Goal: Information Seeking & Learning: Learn about a topic

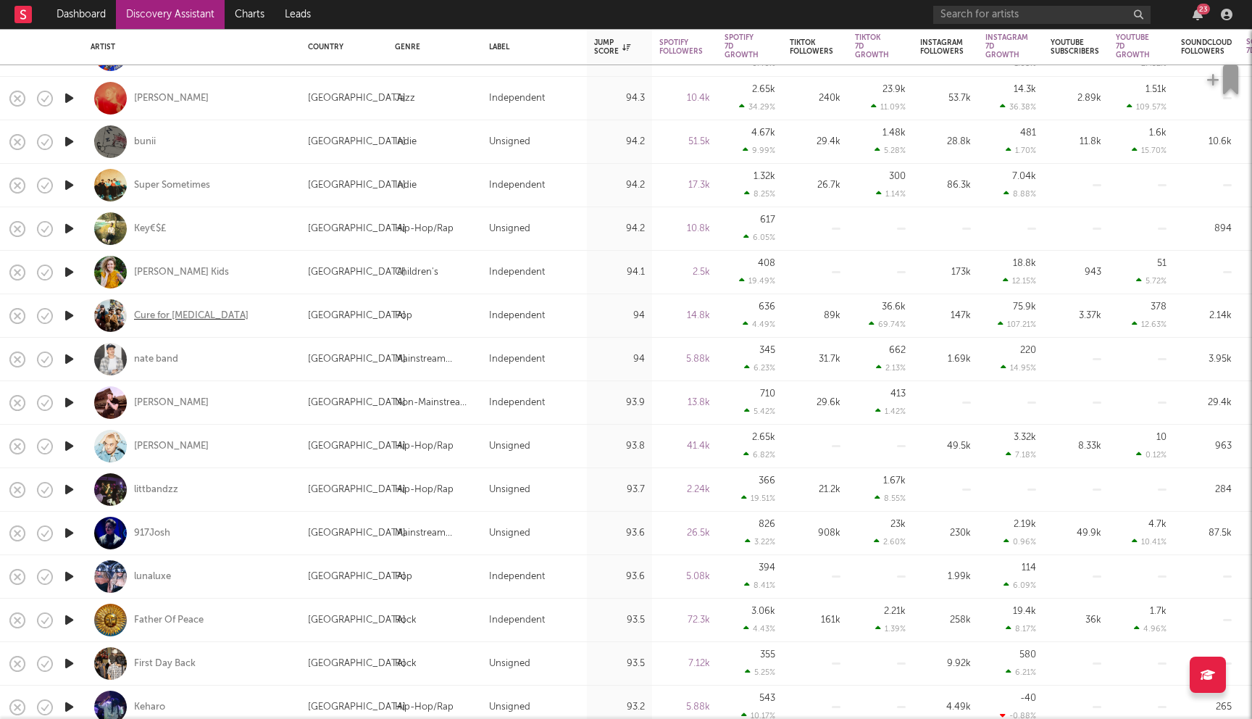
click at [154, 313] on div "Cure for [MEDICAL_DATA]" at bounding box center [191, 315] width 114 height 13
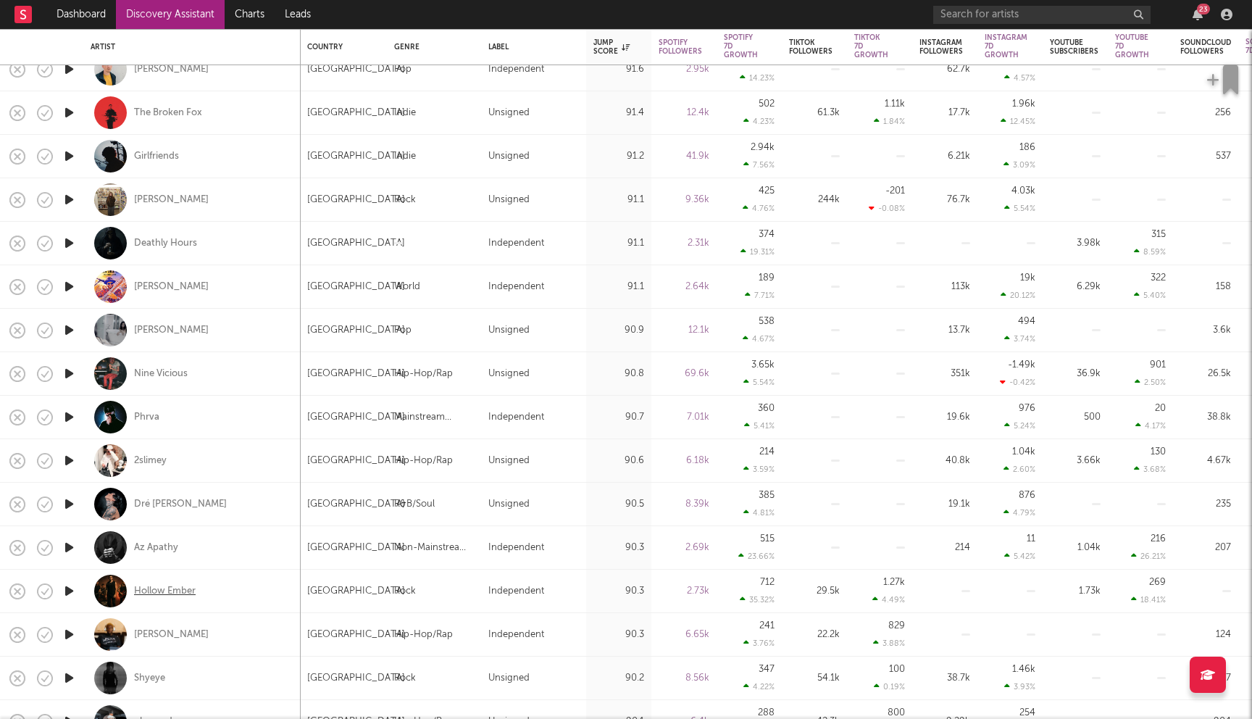
click at [177, 589] on div "Hollow Ember" at bounding box center [165, 591] width 62 height 13
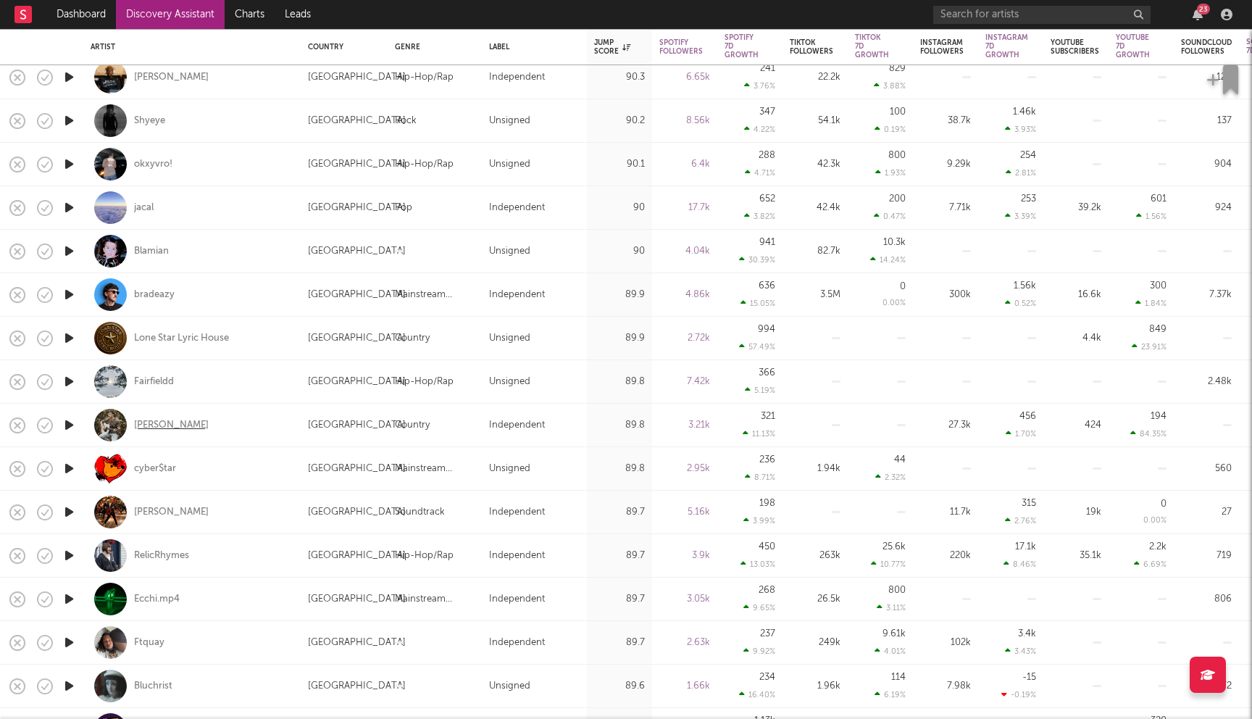
click at [162, 425] on div "Landon Wilks" at bounding box center [171, 425] width 75 height 13
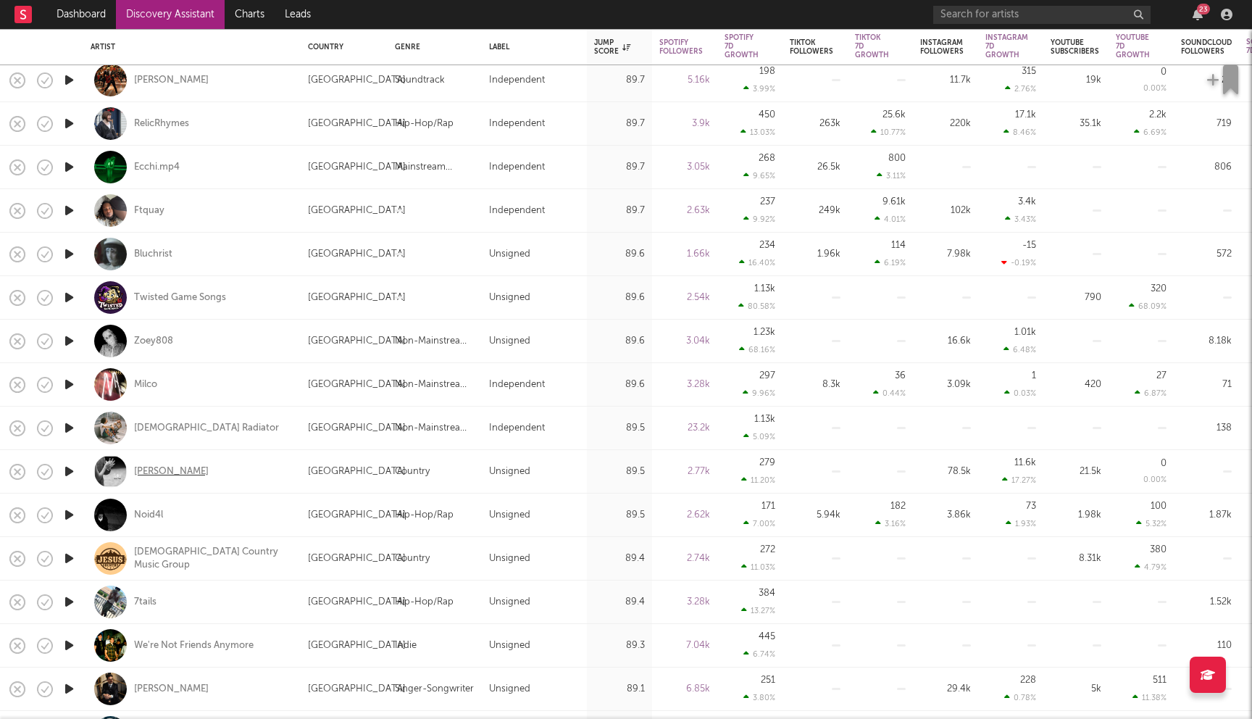
click at [155, 470] on div "Karla Davis" at bounding box center [171, 471] width 75 height 13
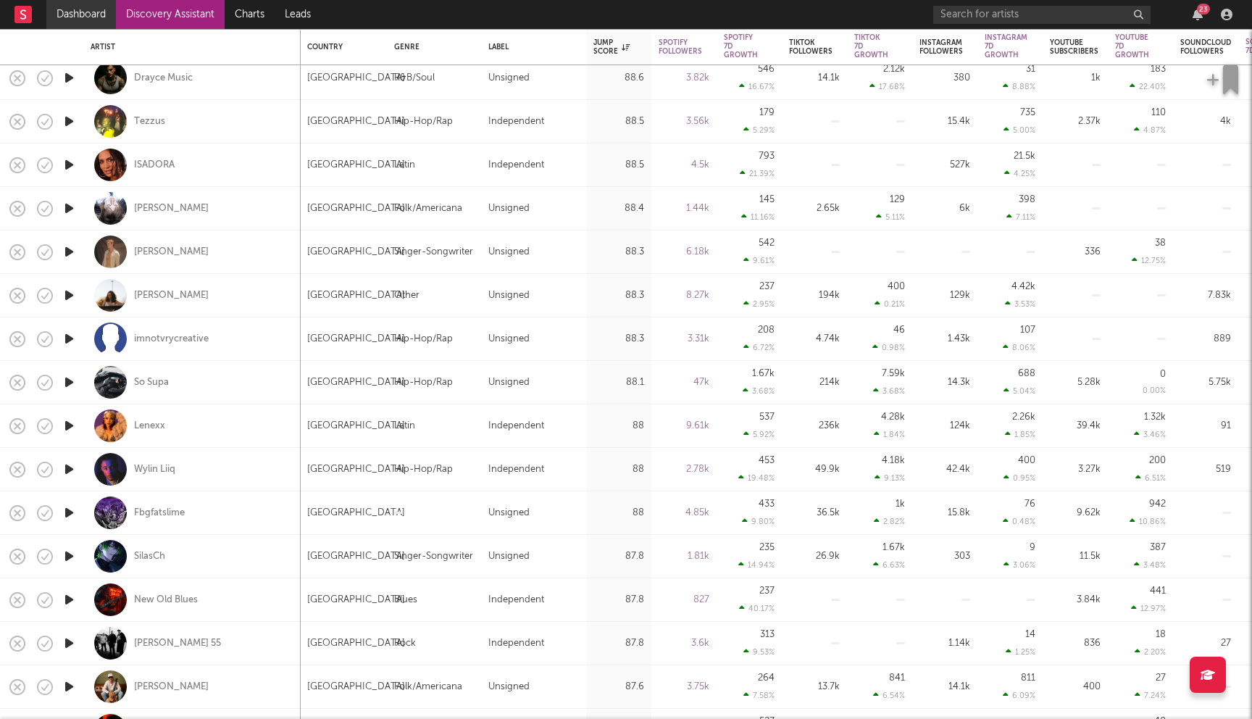
click at [93, 10] on link "Dashboard" at bounding box center [81, 14] width 70 height 29
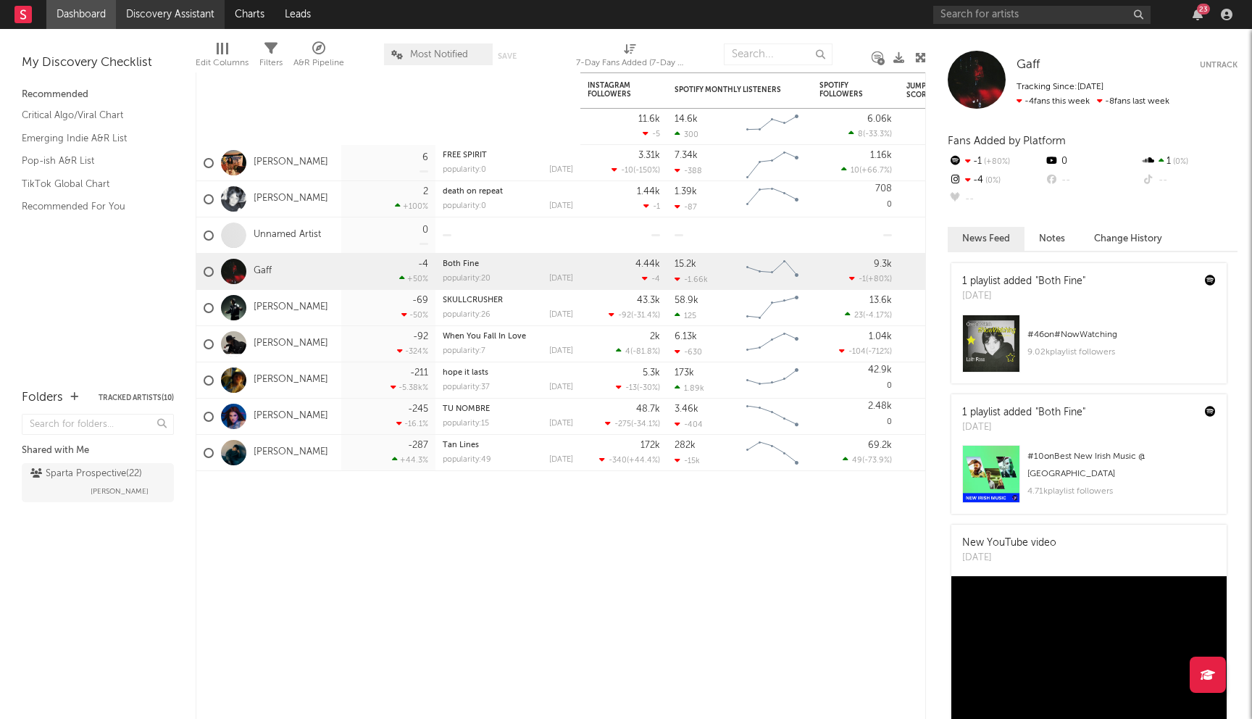
click at [175, 18] on link "Discovery Assistant" at bounding box center [170, 14] width 109 height 29
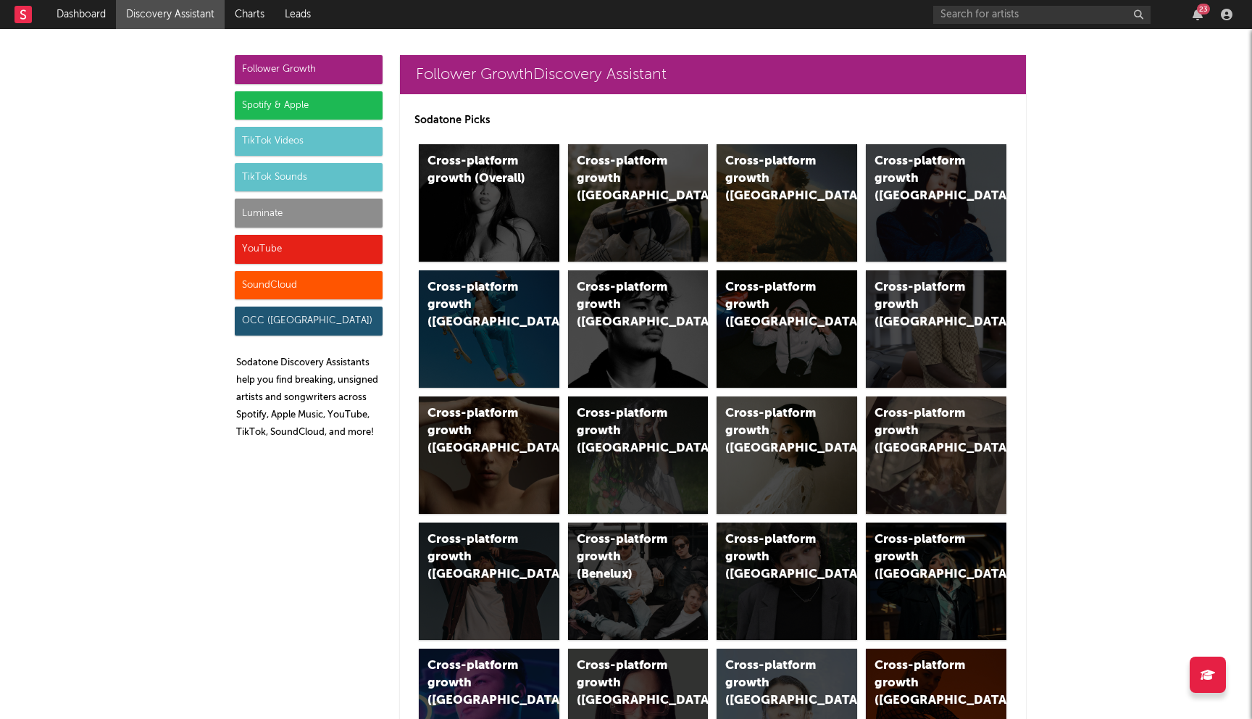
click at [298, 101] on div "Spotify & Apple" at bounding box center [309, 105] width 148 height 29
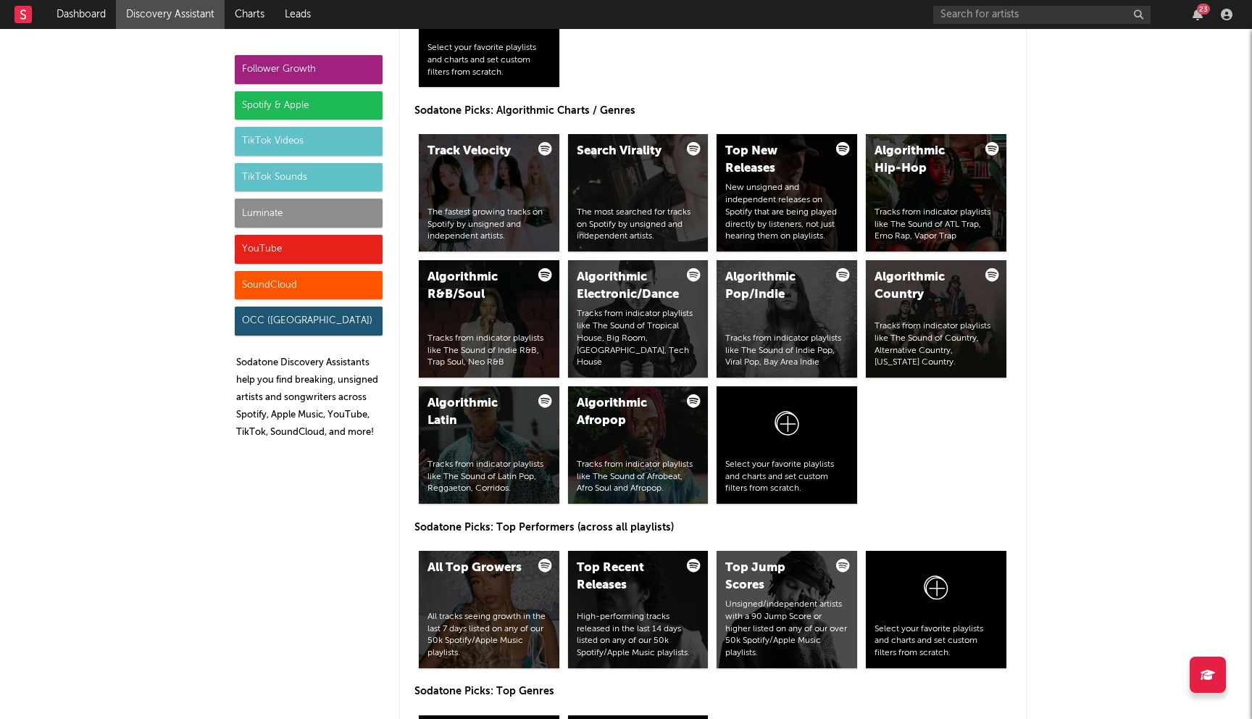
scroll to position [1768, 0]
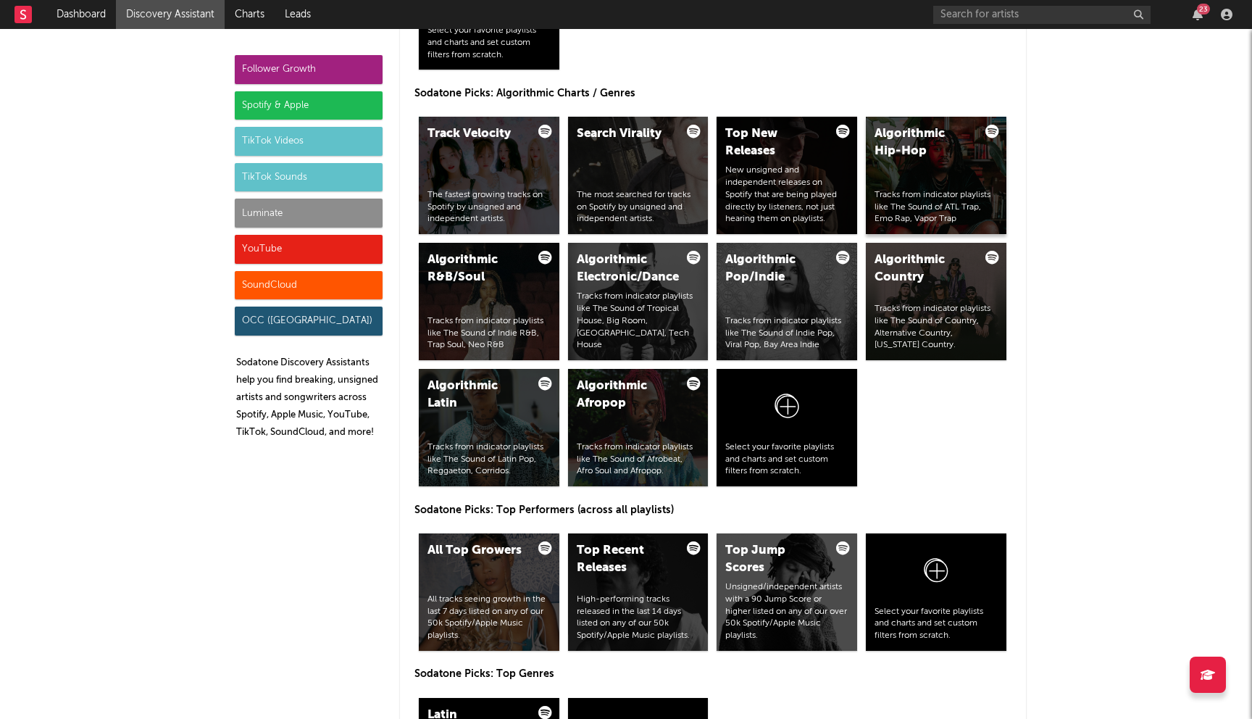
click at [921, 175] on div "Algorithmic Hip-Hop Tracks from indicator playlists like The Sound of ATL Trap,…" at bounding box center [936, 175] width 141 height 117
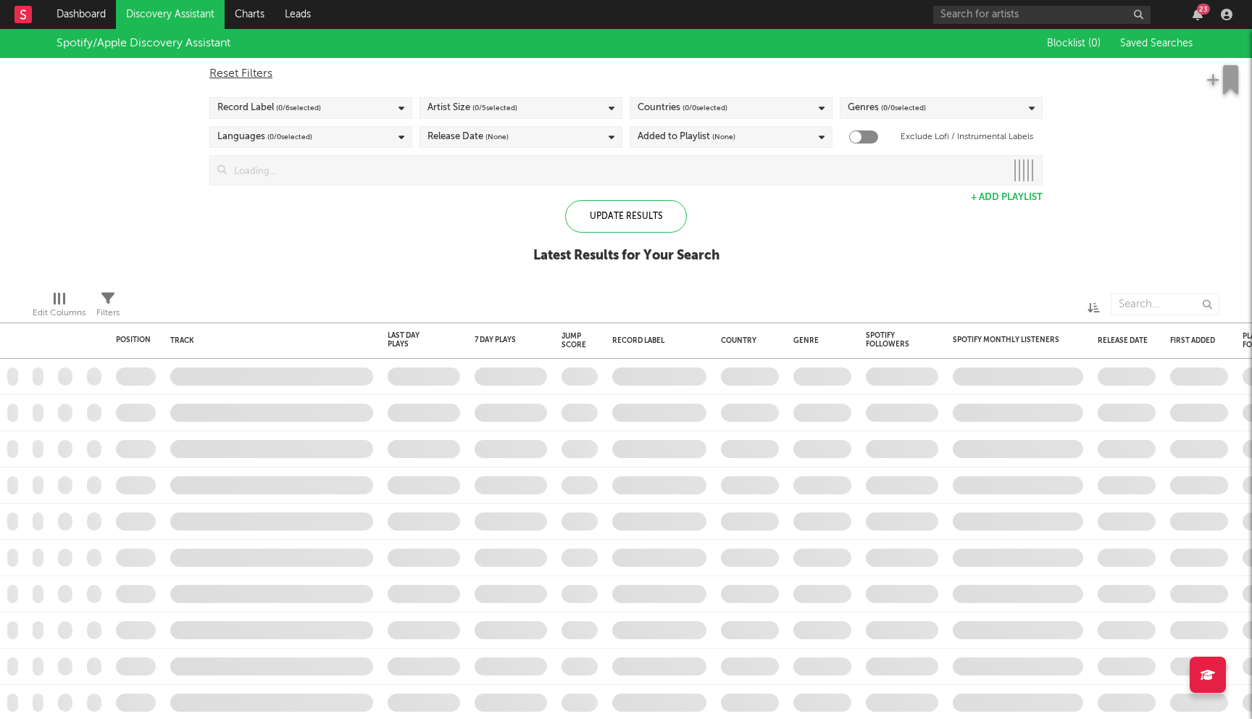
checkbox input "true"
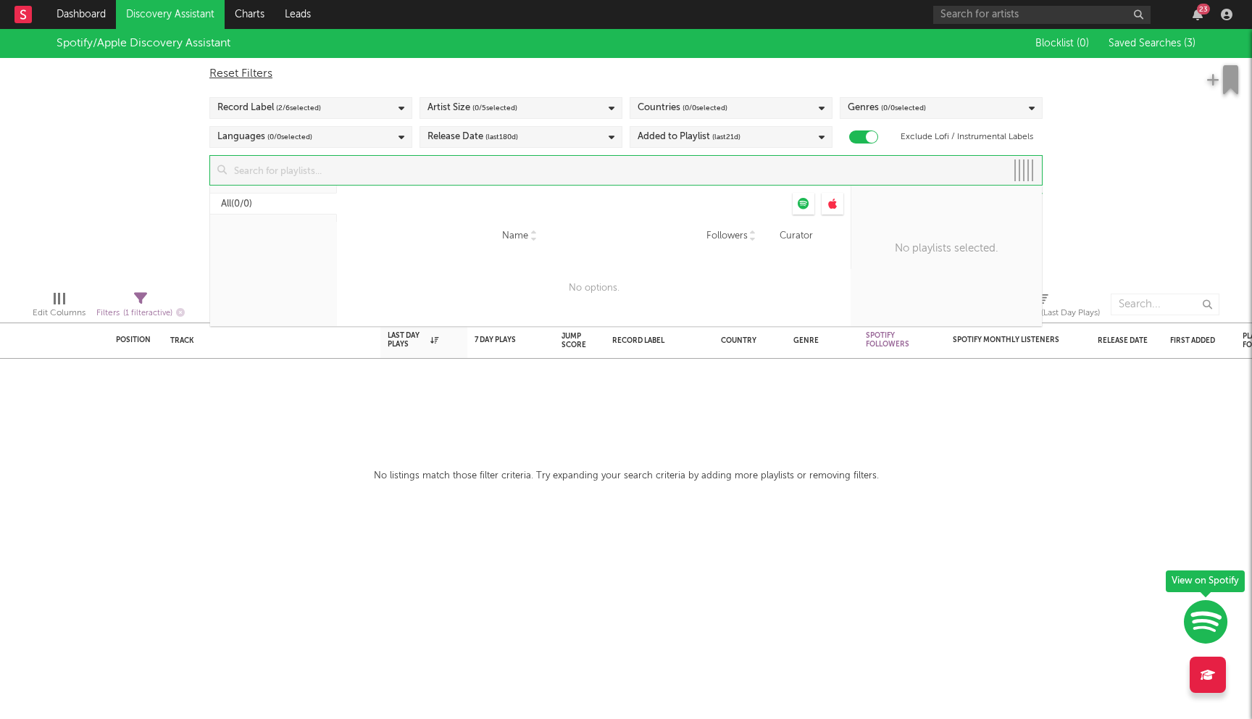
click at [443, 175] on input at bounding box center [616, 170] width 779 height 29
click at [764, 119] on div "Reset Filters Record Label ( 2 / 6 selected) Artist Size ( 0 / 5 selected) Coun…" at bounding box center [626, 122] width 848 height 128
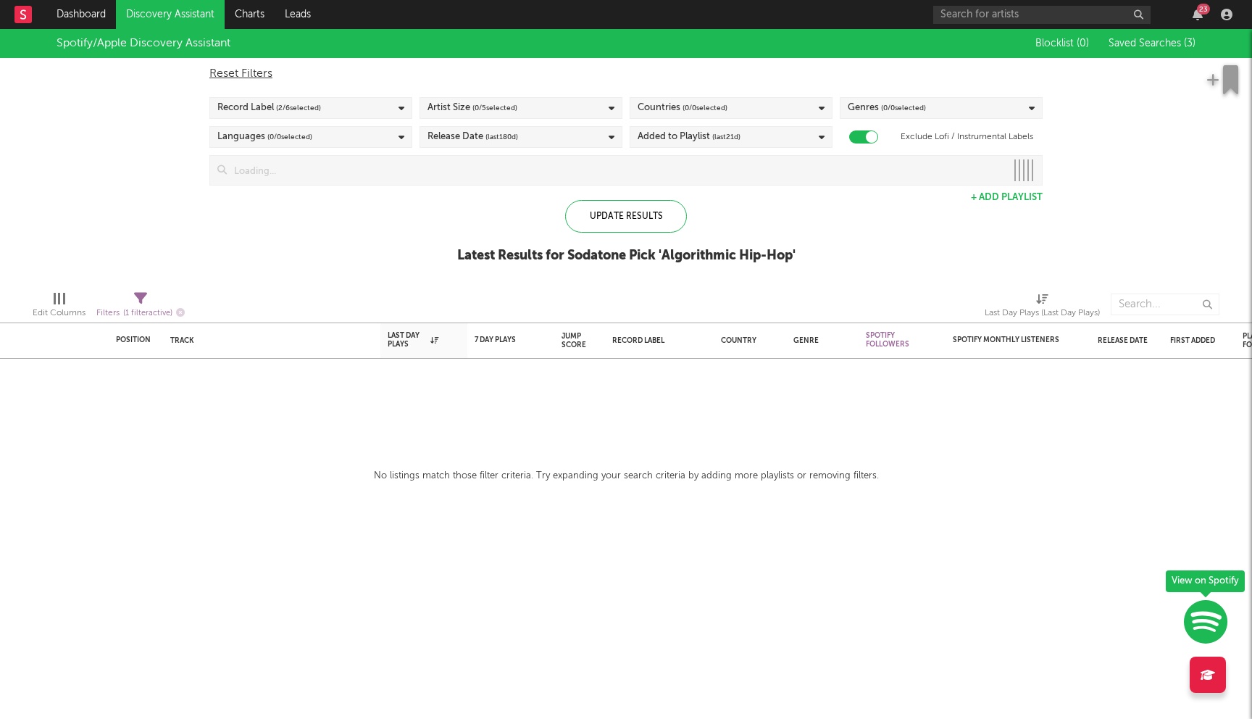
click at [768, 111] on div "Countries ( 0 / 0 selected)" at bounding box center [731, 108] width 203 height 22
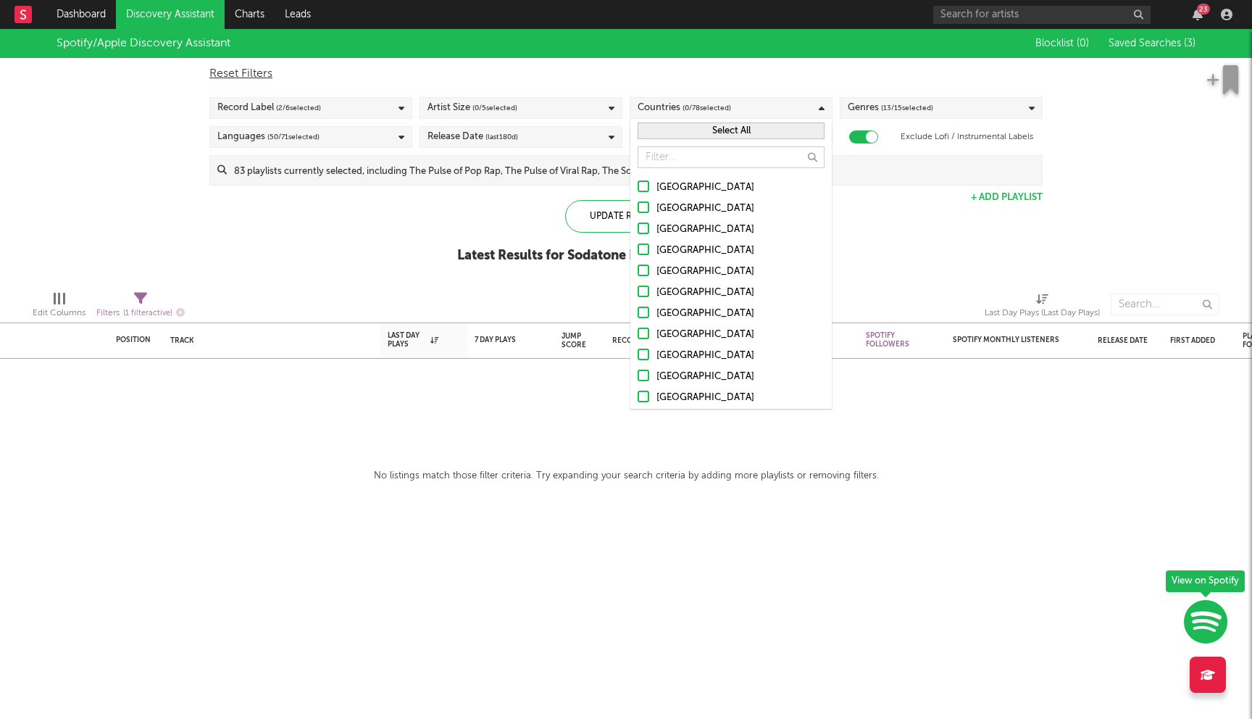
click at [645, 192] on label "[GEOGRAPHIC_DATA]" at bounding box center [731, 187] width 187 height 17
click at [638, 192] on input "[GEOGRAPHIC_DATA]" at bounding box center [638, 187] width 0 height 17
click at [641, 208] on div at bounding box center [644, 207] width 12 height 12
click at [638, 208] on input "Australia" at bounding box center [638, 208] width 0 height 17
click at [641, 224] on div at bounding box center [644, 228] width 12 height 12
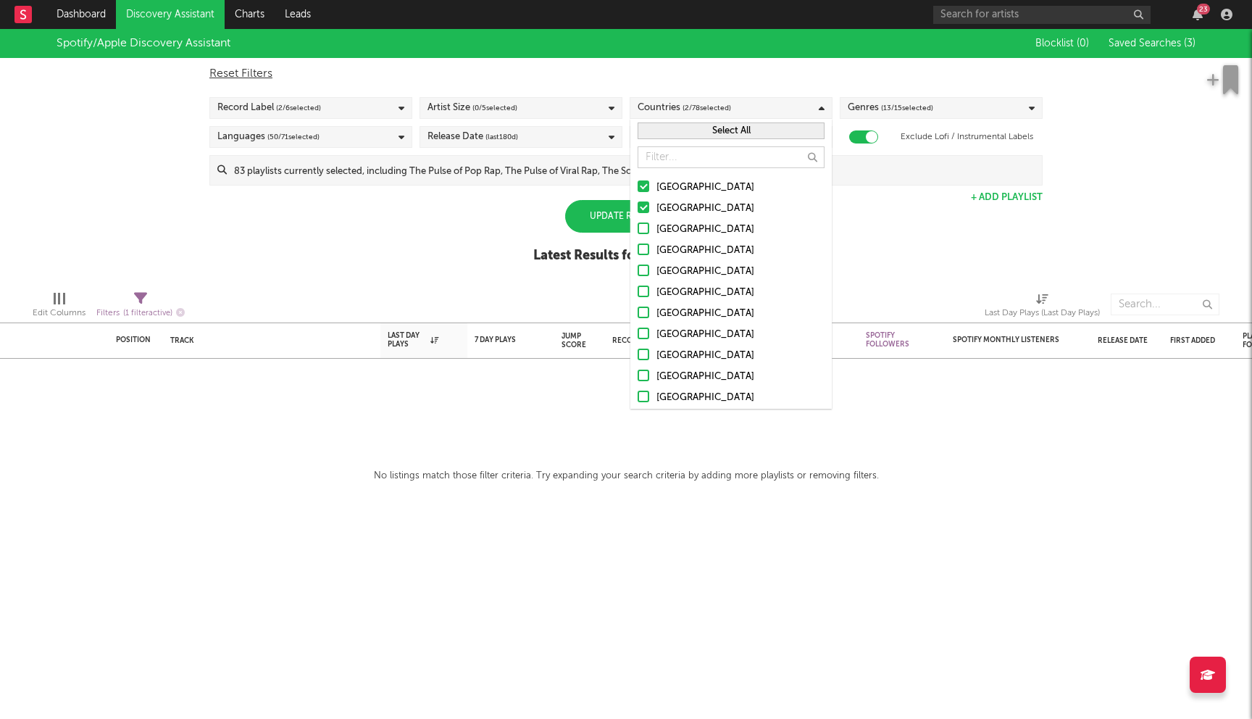
click at [638, 224] on input "Canada" at bounding box center [638, 229] width 0 height 17
click at [640, 251] on div at bounding box center [644, 249] width 12 height 12
click at [638, 251] on input "United Kingdom" at bounding box center [638, 250] width 0 height 17
click at [641, 272] on div at bounding box center [644, 270] width 12 height 12
click at [638, 272] on input "Ireland" at bounding box center [638, 271] width 0 height 17
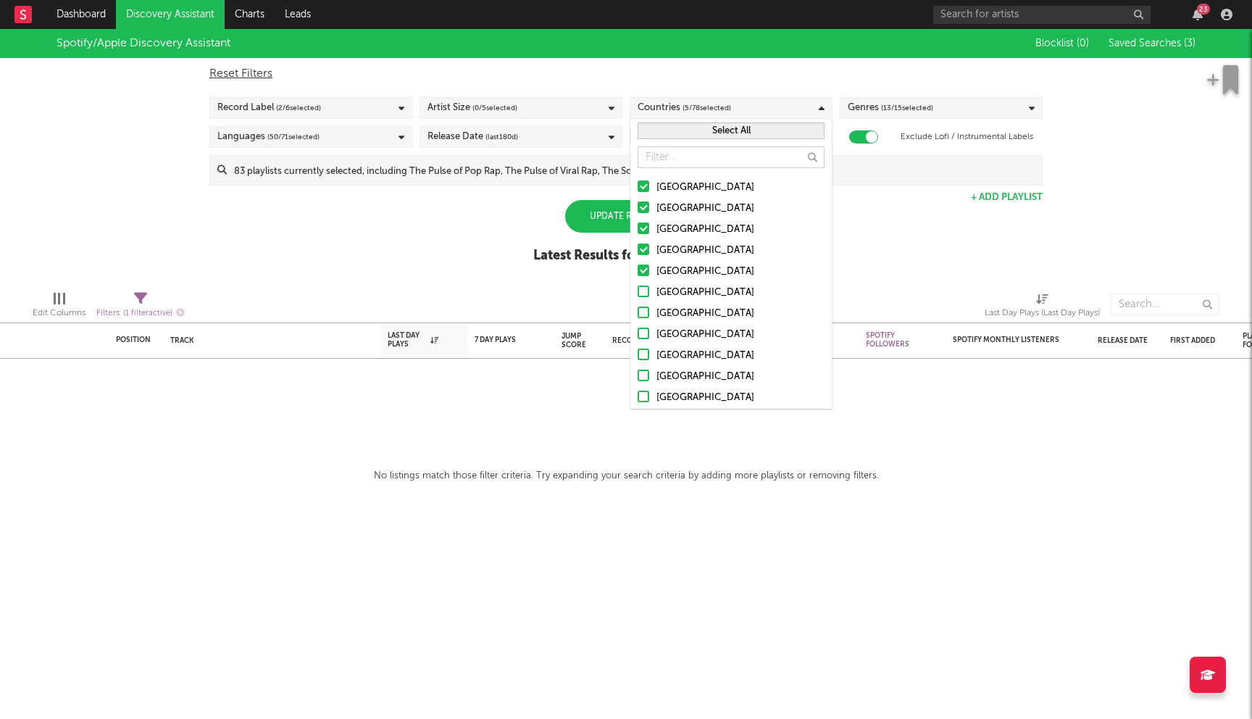
click at [643, 300] on label "Germany" at bounding box center [731, 292] width 187 height 17
click at [638, 300] on input "Germany" at bounding box center [638, 292] width 0 height 17
click at [643, 310] on div at bounding box center [644, 312] width 12 height 12
click at [638, 310] on input "Belgium" at bounding box center [638, 313] width 0 height 17
click at [643, 329] on div at bounding box center [644, 333] width 12 height 12
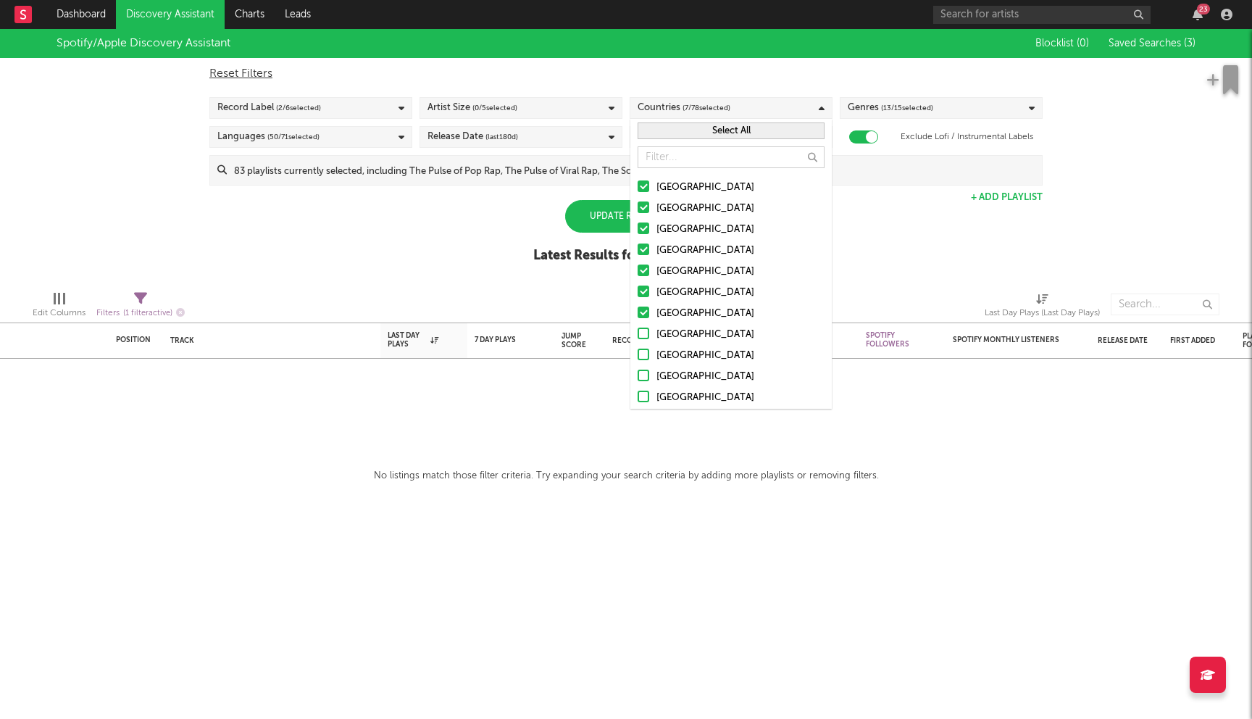
click at [638, 329] on input "France" at bounding box center [638, 334] width 0 height 17
click at [643, 348] on label "Netherlands" at bounding box center [731, 355] width 187 height 17
click at [638, 348] on input "Netherlands" at bounding box center [638, 355] width 0 height 17
click at [642, 372] on div at bounding box center [644, 375] width 12 height 12
click at [638, 372] on input "Austria" at bounding box center [638, 376] width 0 height 17
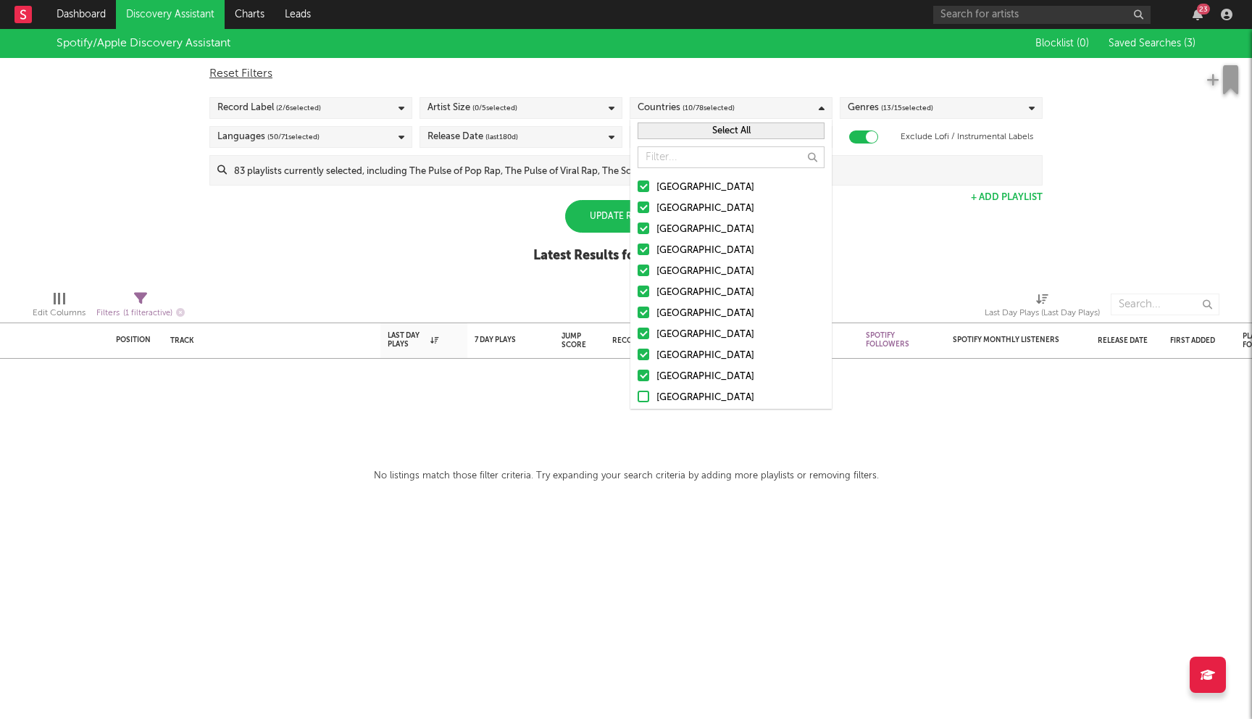
click at [643, 398] on div at bounding box center [644, 396] width 12 height 12
click at [638, 398] on input "Switzerland" at bounding box center [638, 397] width 0 height 17
click at [456, 228] on div "Spotify/Apple Discovery Assistant Blocklist ( 0 ) Saved Searches ( 3 ) Reset Fi…" at bounding box center [626, 154] width 1252 height 250
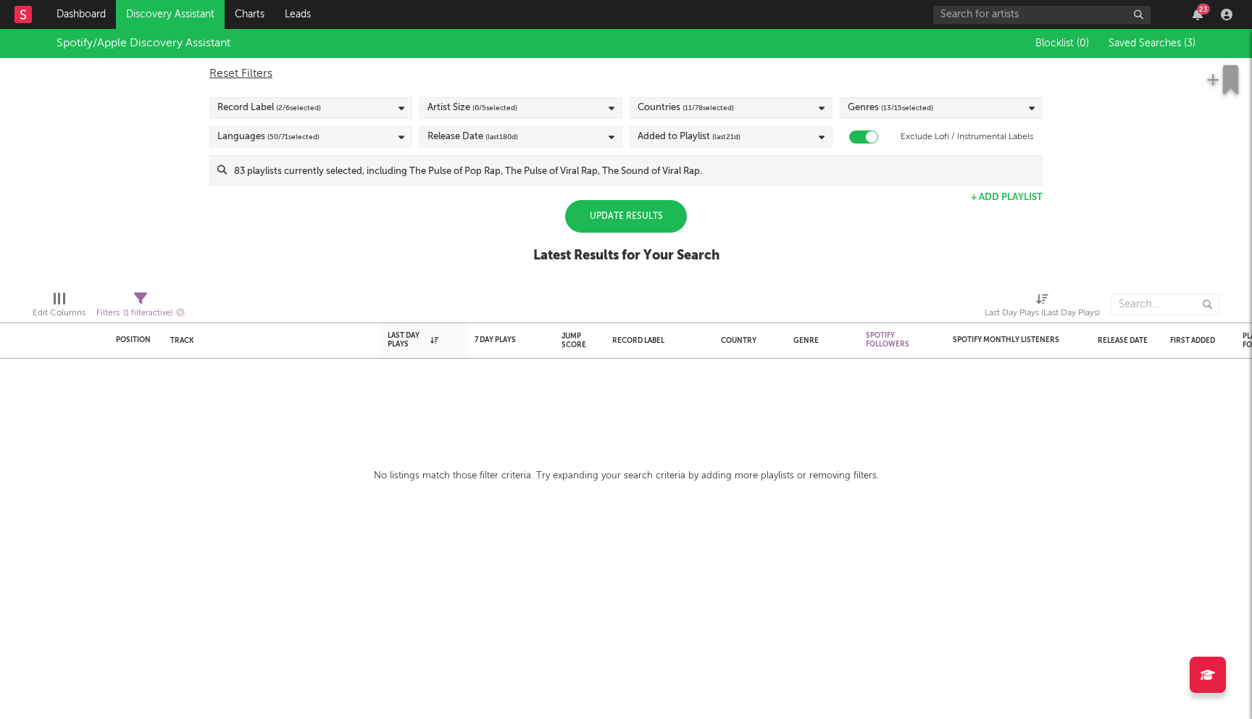
click at [625, 224] on div "Update Results" at bounding box center [626, 216] width 122 height 33
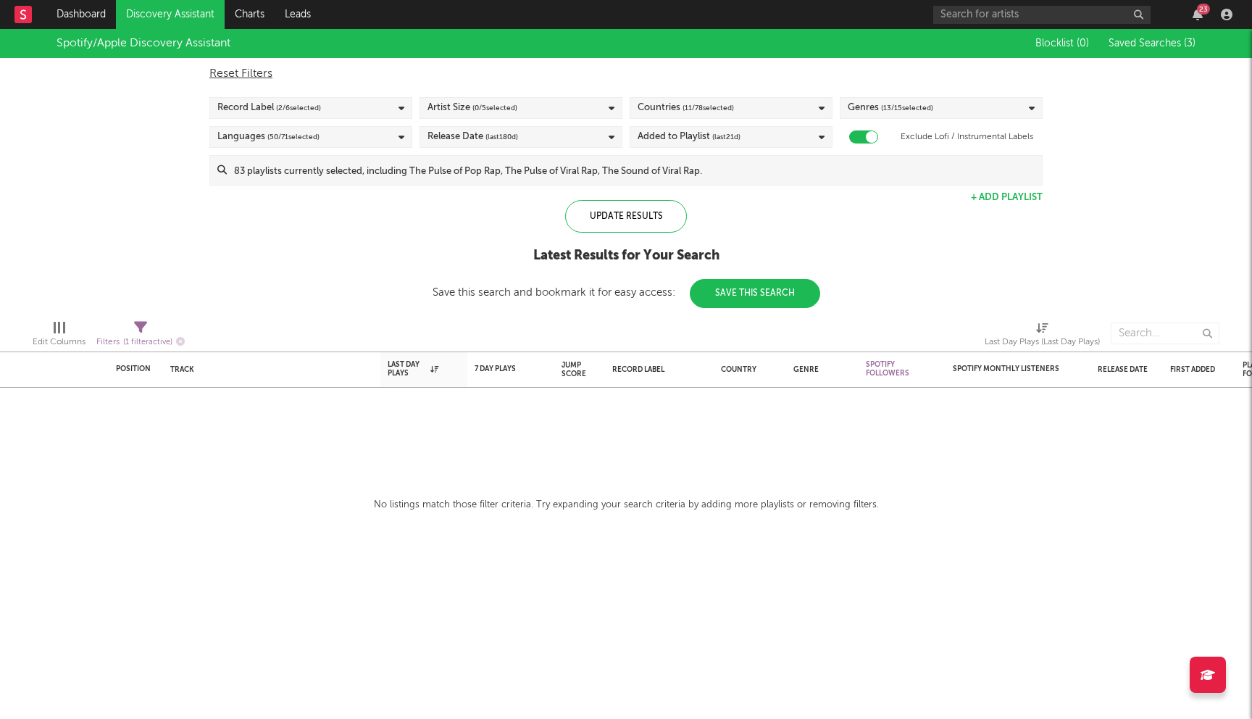
click at [573, 171] on input at bounding box center [634, 170] width 815 height 29
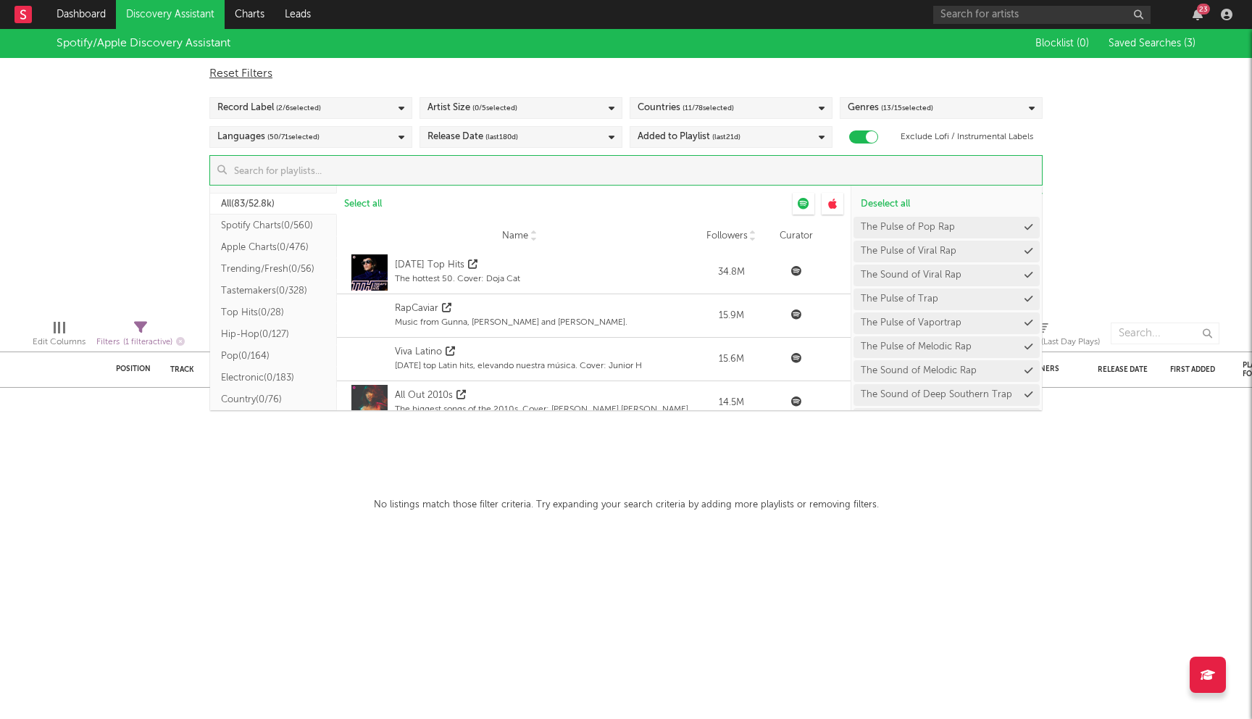
click at [659, 138] on div "Added to Playlist (last 21 d)" at bounding box center [689, 136] width 103 height 17
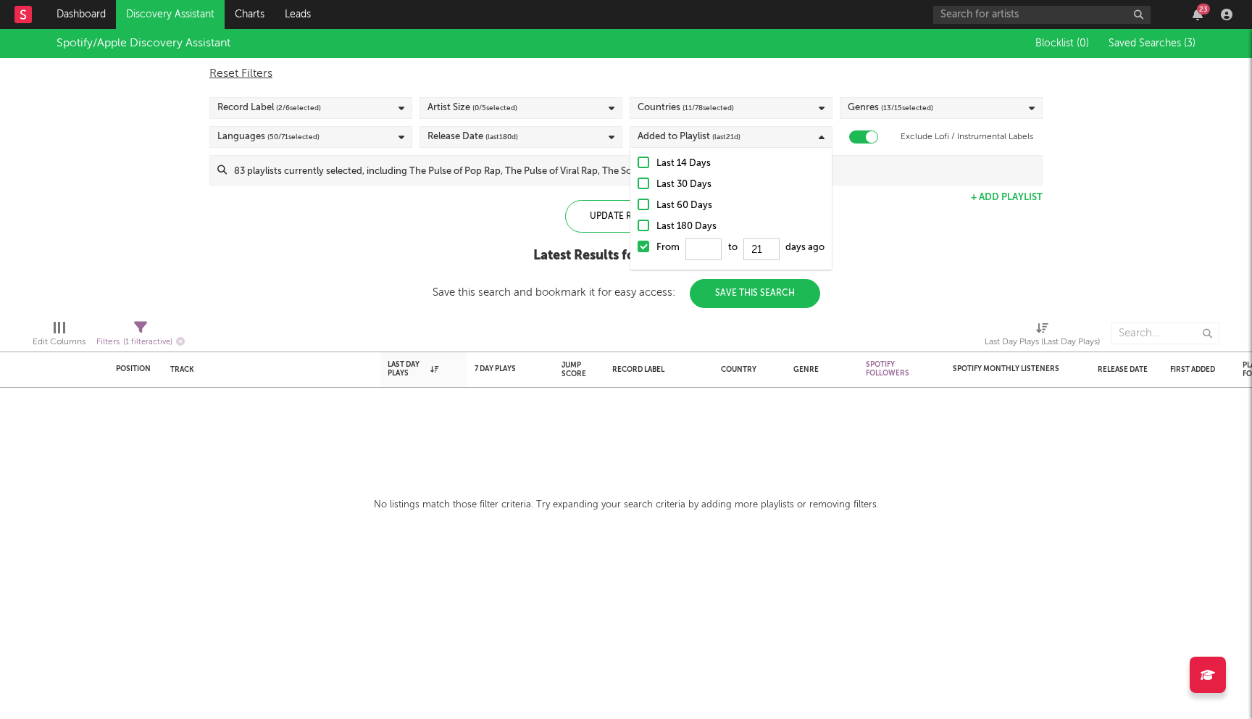
click at [648, 201] on div at bounding box center [644, 204] width 12 height 12
click at [638, 201] on input "Last 60 Days" at bounding box center [638, 205] width 0 height 17
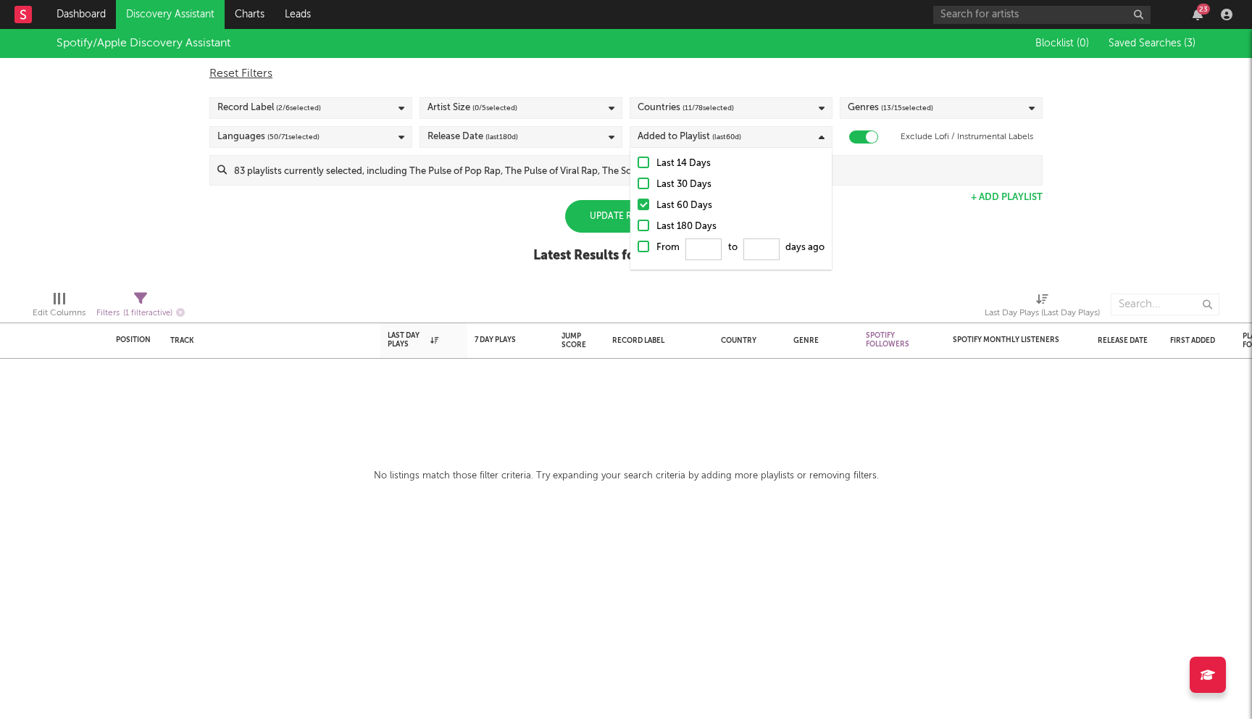
click at [519, 215] on div "Spotify/Apple Discovery Assistant Blocklist ( 0 ) Saved Searches ( 3 ) Reset Fi…" at bounding box center [626, 154] width 1252 height 250
click at [518, 173] on input at bounding box center [634, 170] width 815 height 29
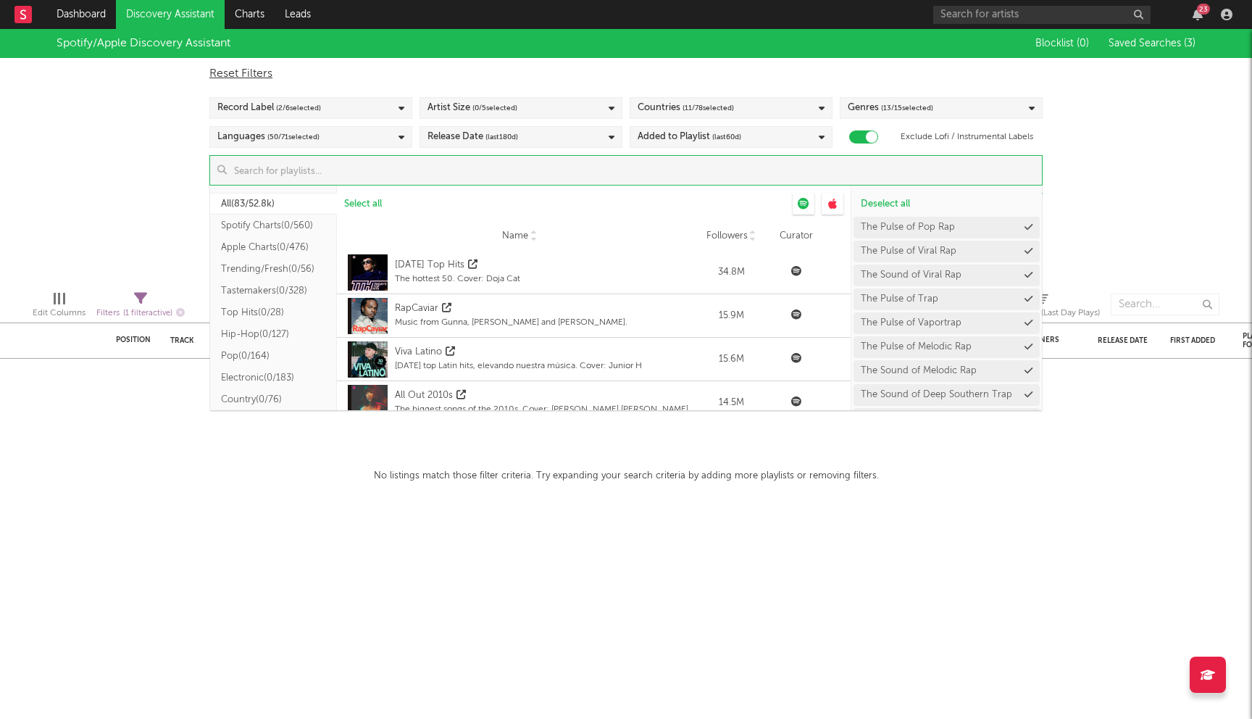
scroll to position [8, 0]
click at [256, 326] on button "Hip-Hop ( 0/127 )" at bounding box center [273, 326] width 127 height 22
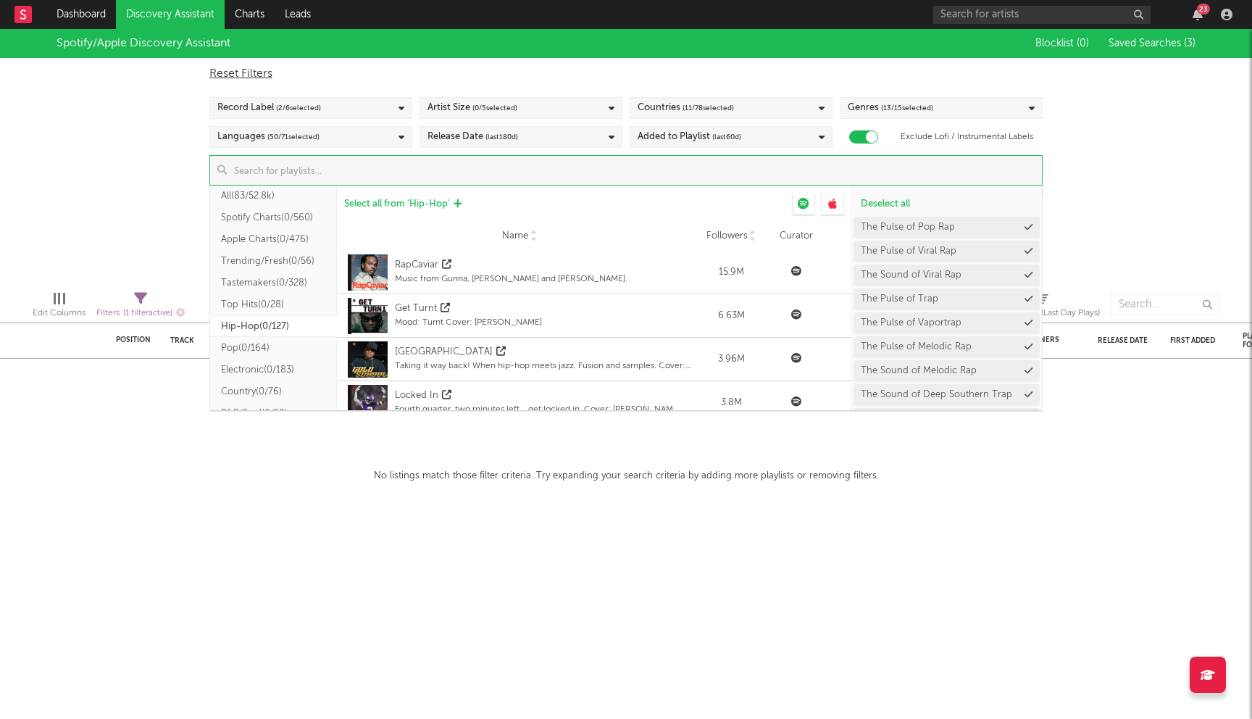
click at [426, 202] on span "Select all from ' Hip-Hop '" at bounding box center [397, 203] width 106 height 9
click at [170, 183] on div "Spotify/Apple Discovery Assistant Blocklist ( 0 ) Saved Searches ( 3 ) Reset Fi…" at bounding box center [626, 154] width 1252 height 250
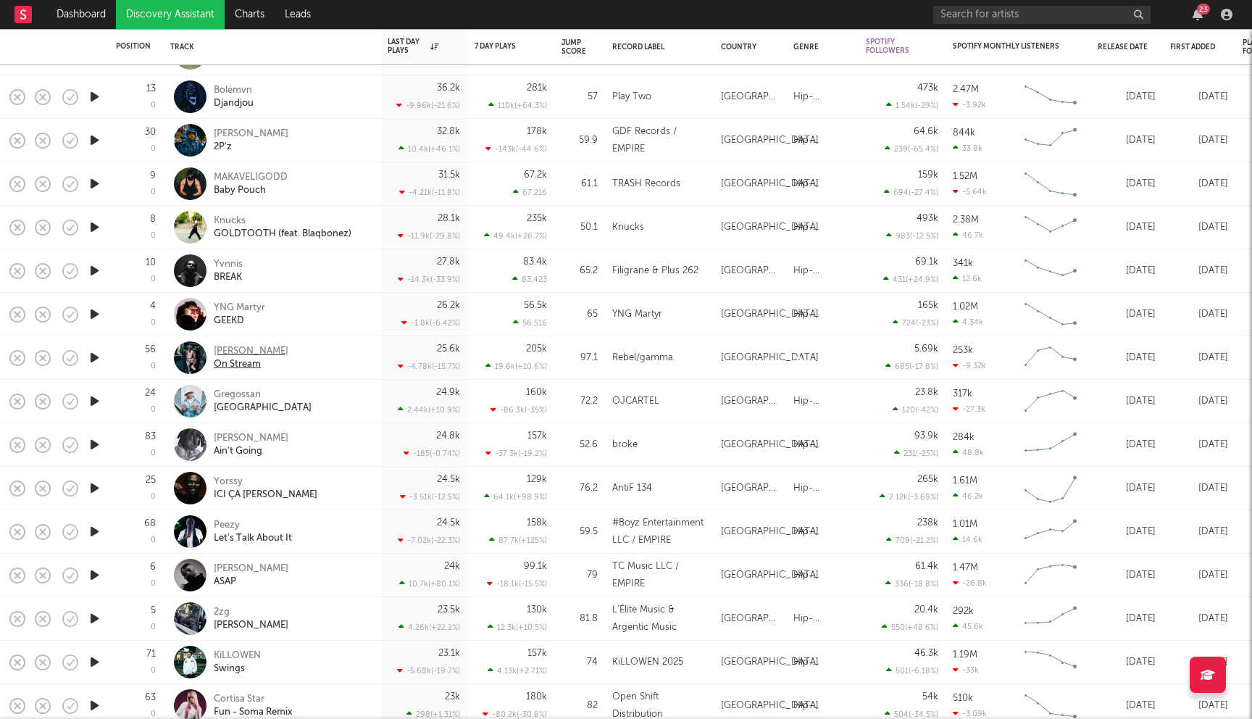
click at [221, 350] on div "reGGie" at bounding box center [251, 351] width 75 height 13
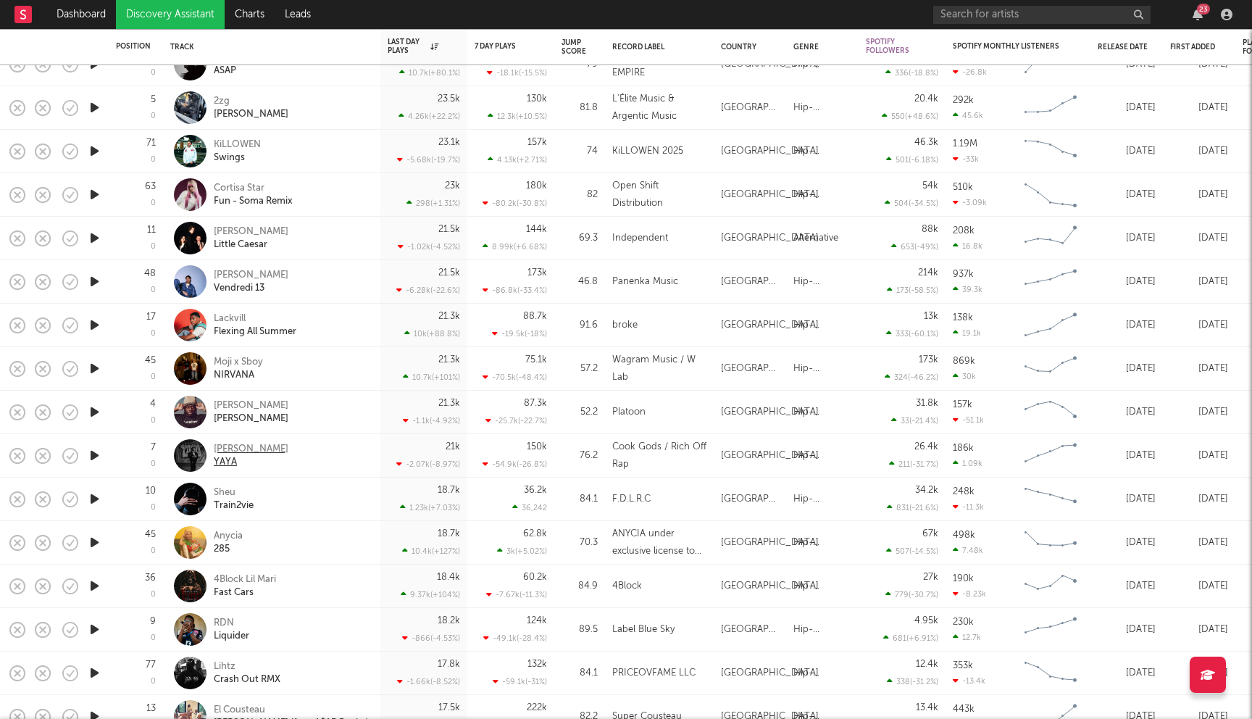
click at [225, 448] on div "Compton Av" at bounding box center [251, 449] width 75 height 13
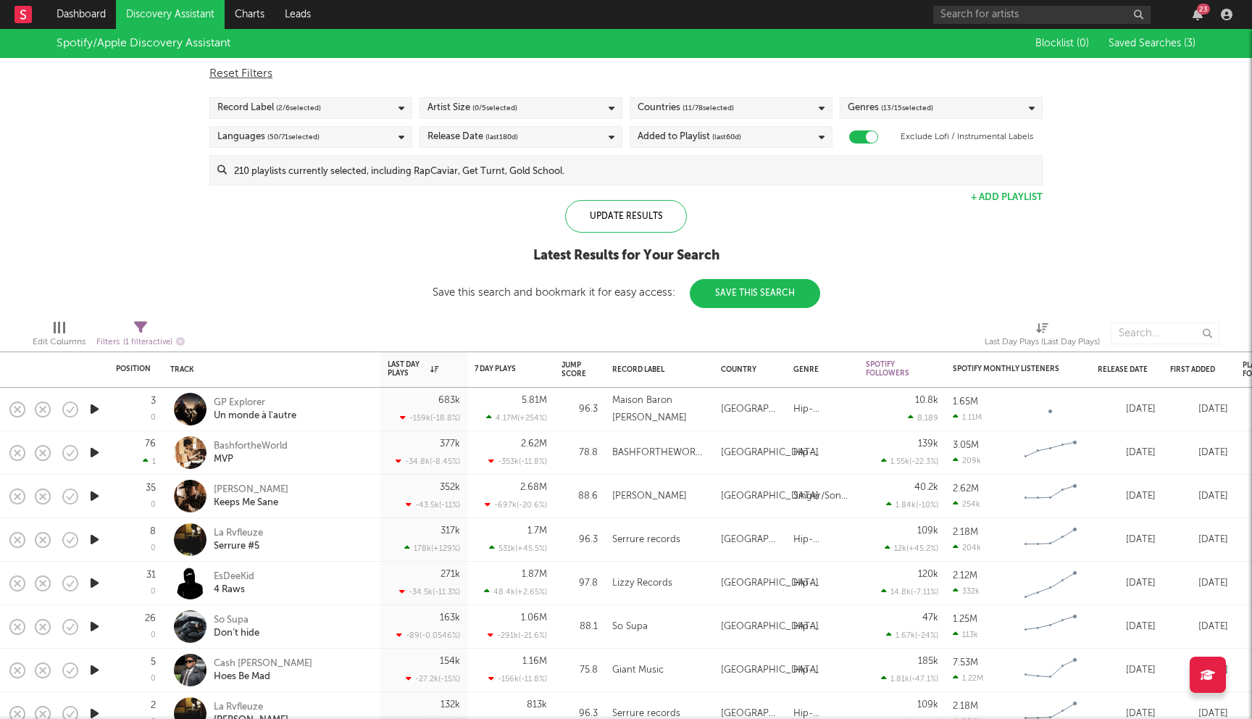
click at [519, 170] on input at bounding box center [634, 170] width 815 height 29
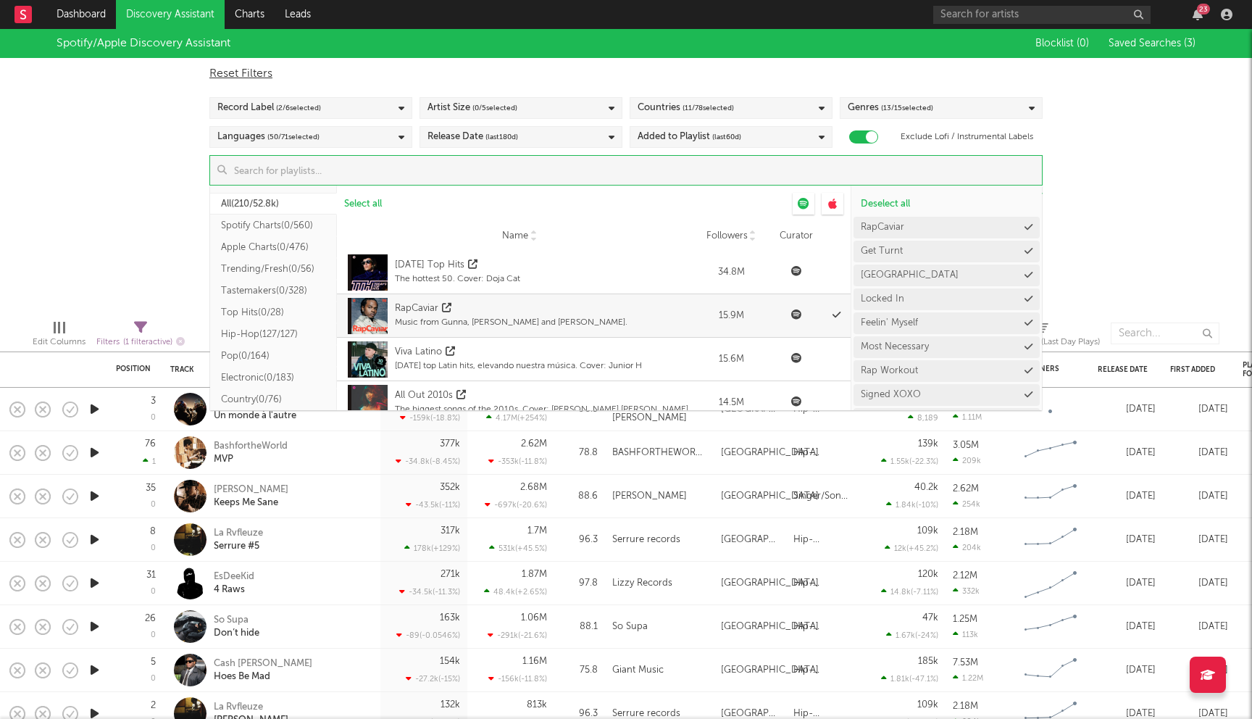
click at [247, 78] on div "Reset Filters" at bounding box center [625, 73] width 833 height 17
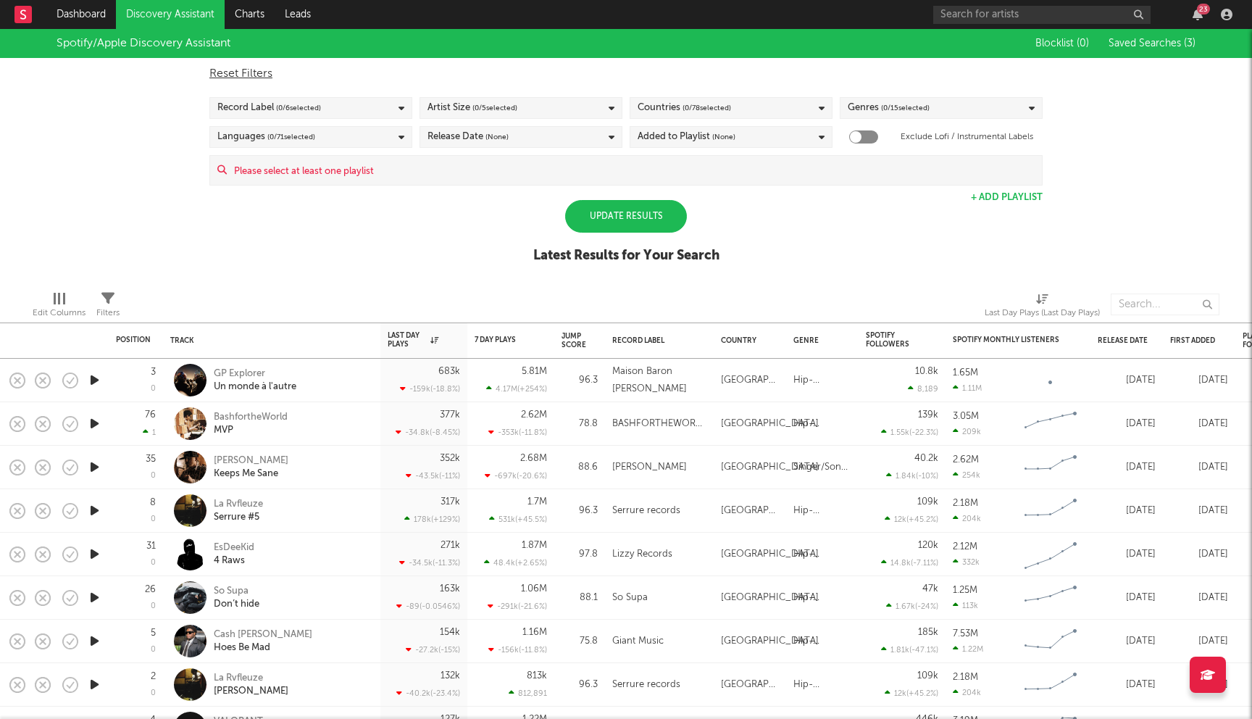
checkbox input "false"
click at [737, 114] on div "Countries ( 0 / 78 selected)" at bounding box center [731, 108] width 203 height 22
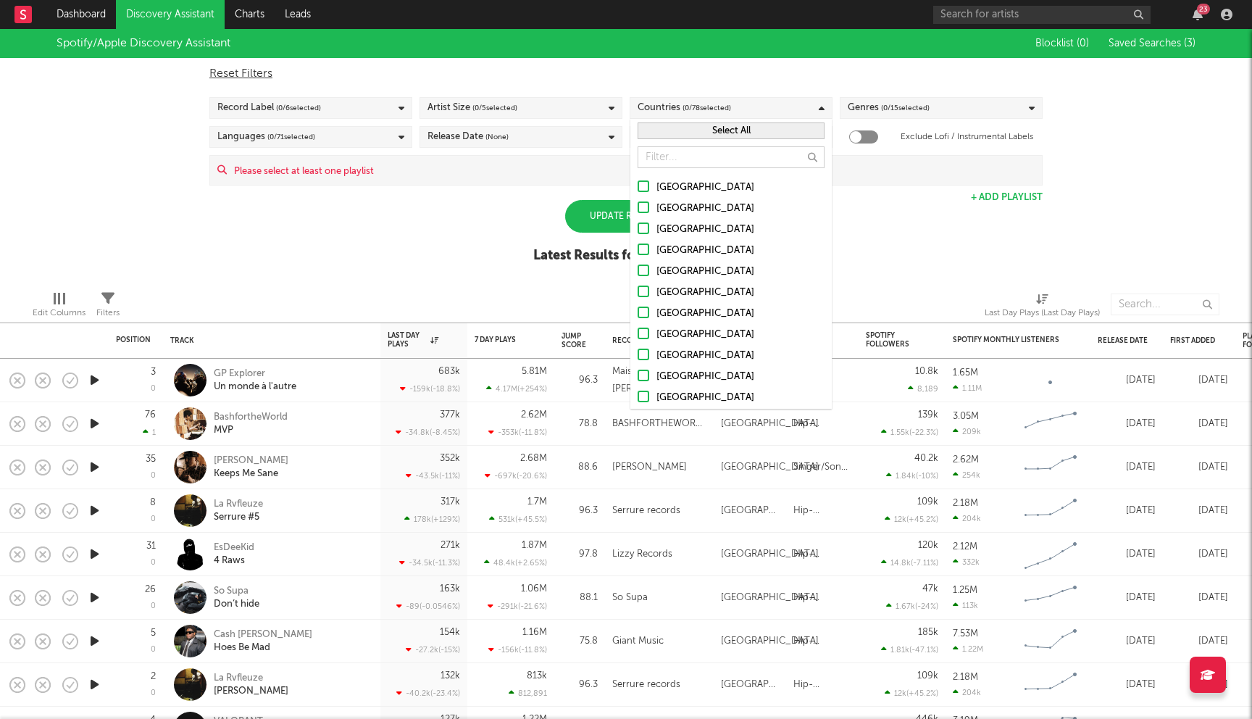
click at [668, 183] on div "[GEOGRAPHIC_DATA]" at bounding box center [740, 187] width 168 height 17
click at [638, 183] on input "[GEOGRAPHIC_DATA]" at bounding box center [638, 187] width 0 height 17
click at [657, 209] on div "Australia" at bounding box center [740, 208] width 168 height 17
click at [638, 209] on input "Australia" at bounding box center [638, 208] width 0 height 17
click at [651, 232] on label "Canada" at bounding box center [731, 229] width 187 height 17
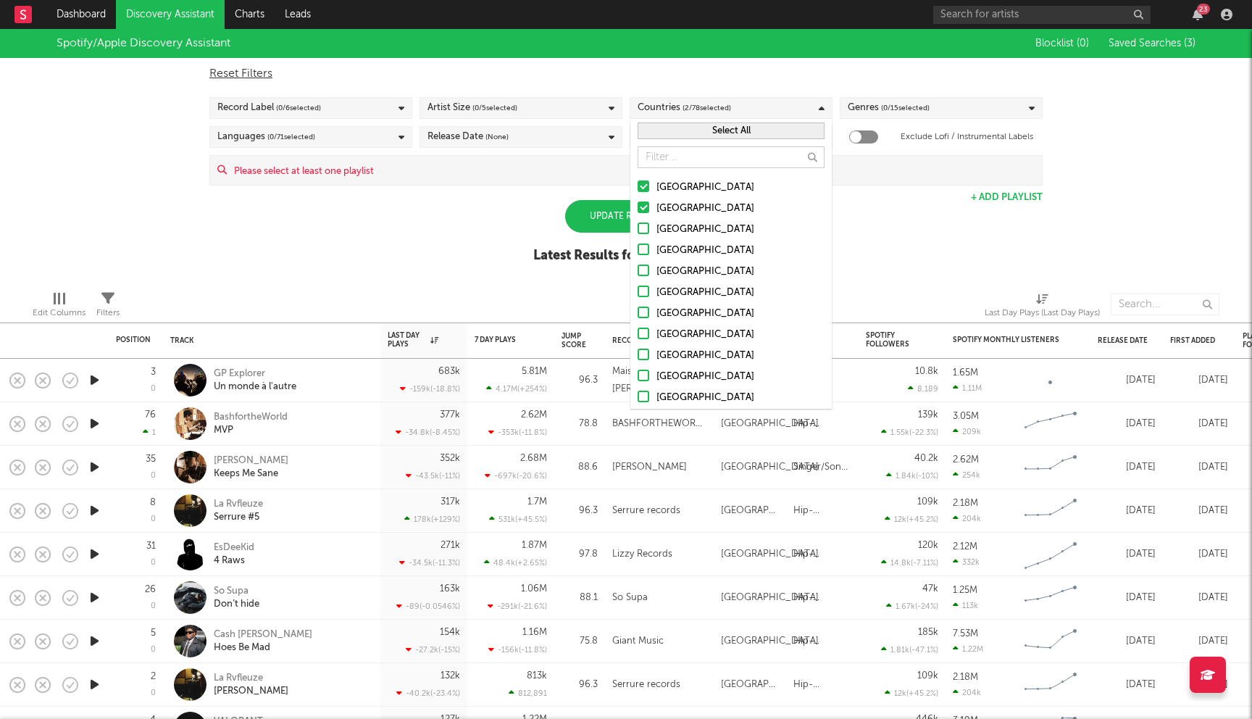
click at [638, 232] on input "Canada" at bounding box center [638, 229] width 0 height 17
click at [648, 188] on div at bounding box center [644, 186] width 12 height 12
click at [638, 188] on input "[GEOGRAPHIC_DATA]" at bounding box center [638, 187] width 0 height 17
click at [642, 212] on div at bounding box center [644, 207] width 12 height 12
click at [638, 212] on input "Australia" at bounding box center [638, 208] width 0 height 17
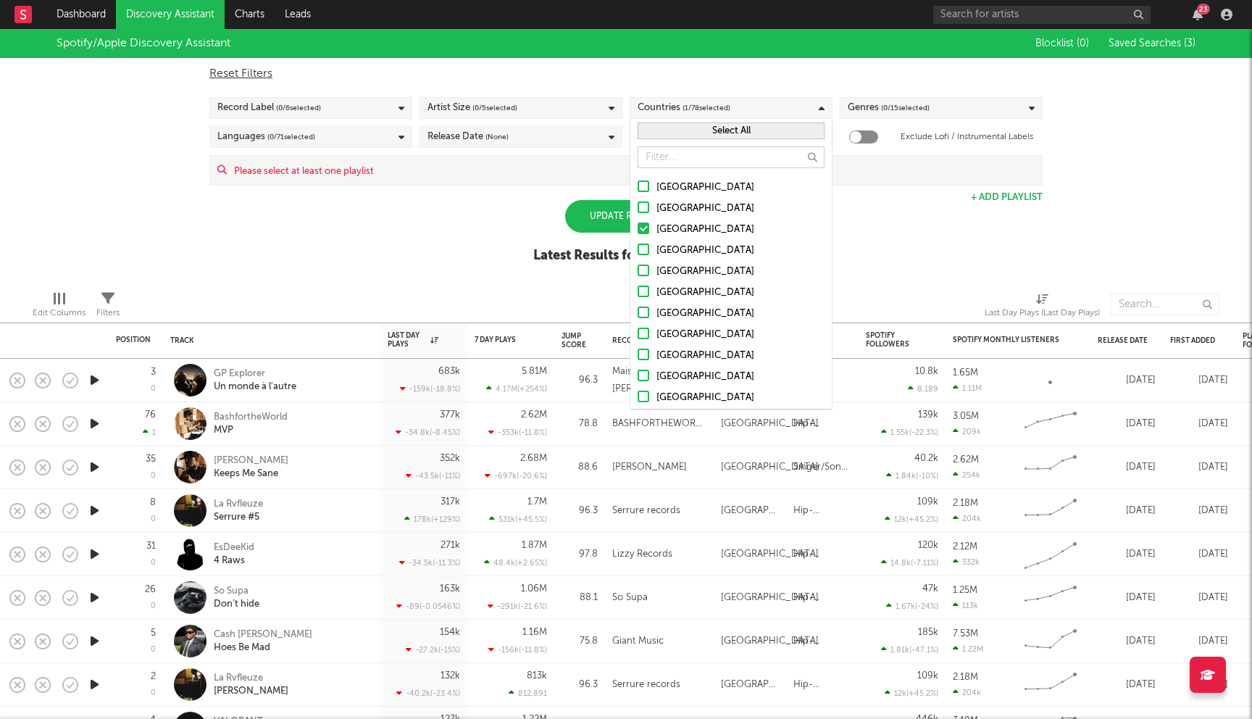
click at [646, 230] on div at bounding box center [644, 228] width 12 height 12
click at [638, 230] on input "Canada" at bounding box center [638, 229] width 0 height 17
click at [372, 213] on div "Spotify/Apple Discovery Assistant Blocklist ( 0 ) Saved Searches ( 3 ) Reset Fi…" at bounding box center [626, 154] width 1252 height 250
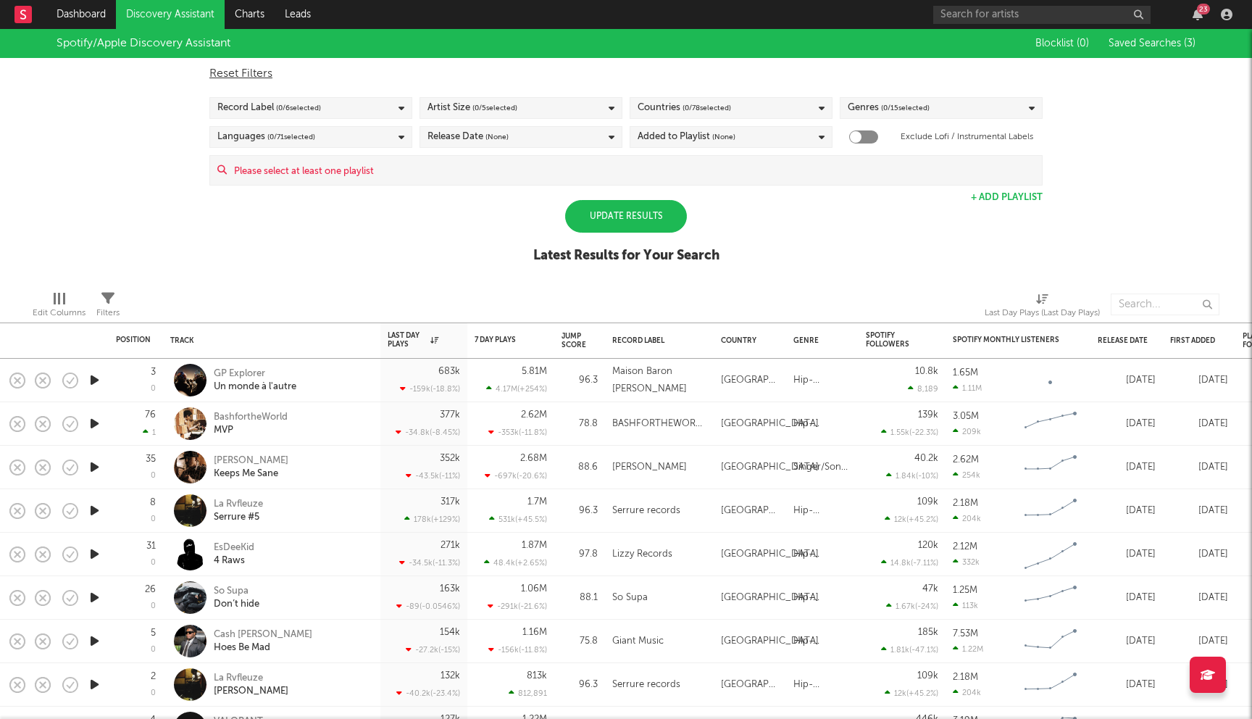
click at [392, 167] on input at bounding box center [634, 170] width 815 height 29
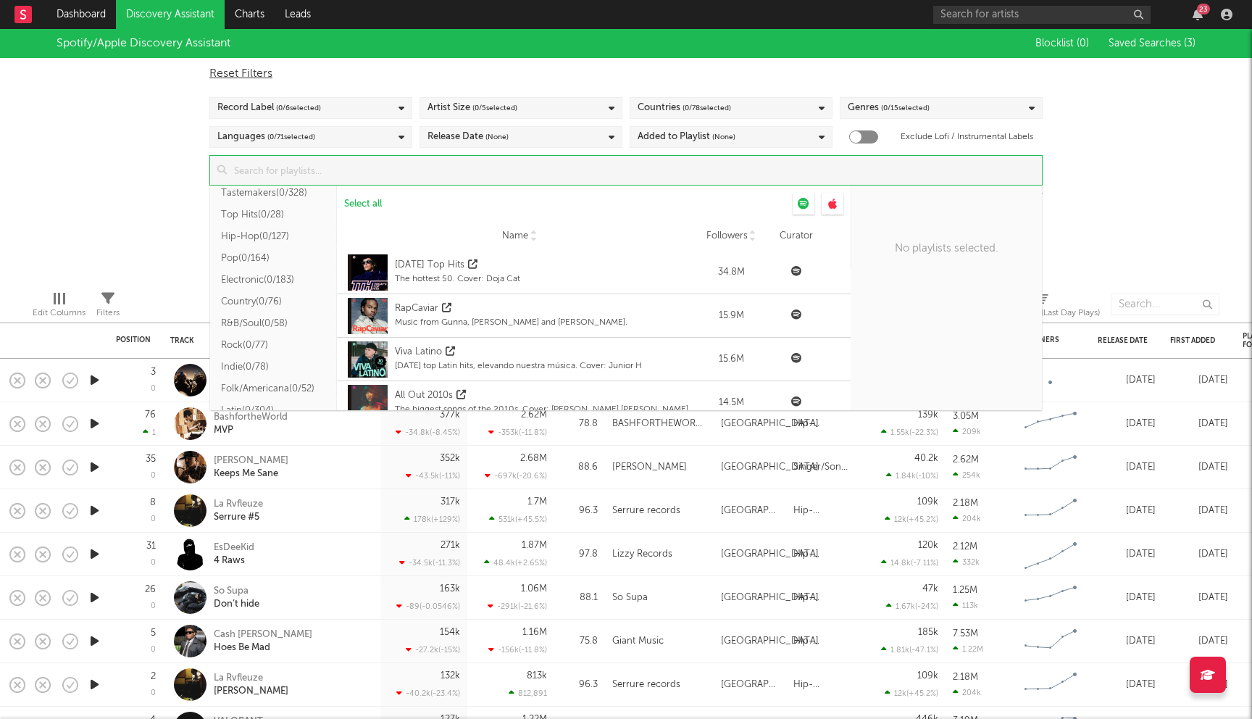
scroll to position [97, 0]
click at [270, 285] on button "Electronic ( 0/183 )" at bounding box center [273, 280] width 127 height 22
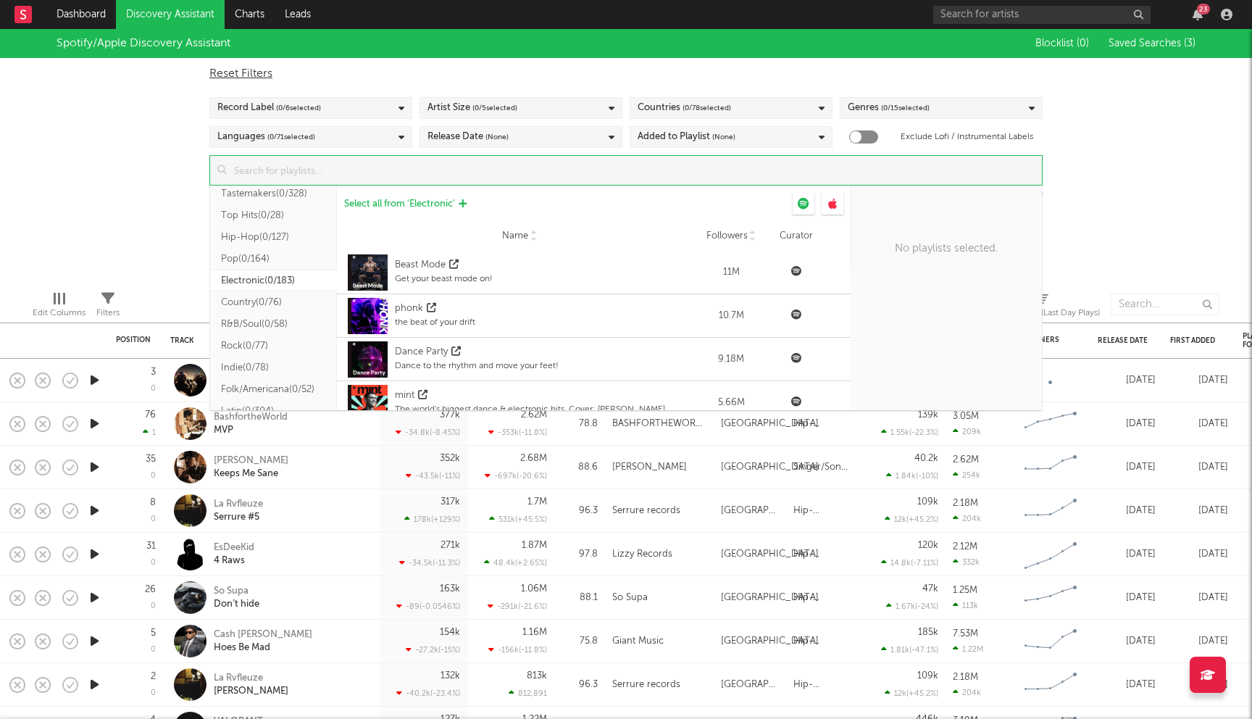
click at [398, 197] on button "Select all from ' Electronic '" at bounding box center [405, 204] width 137 height 22
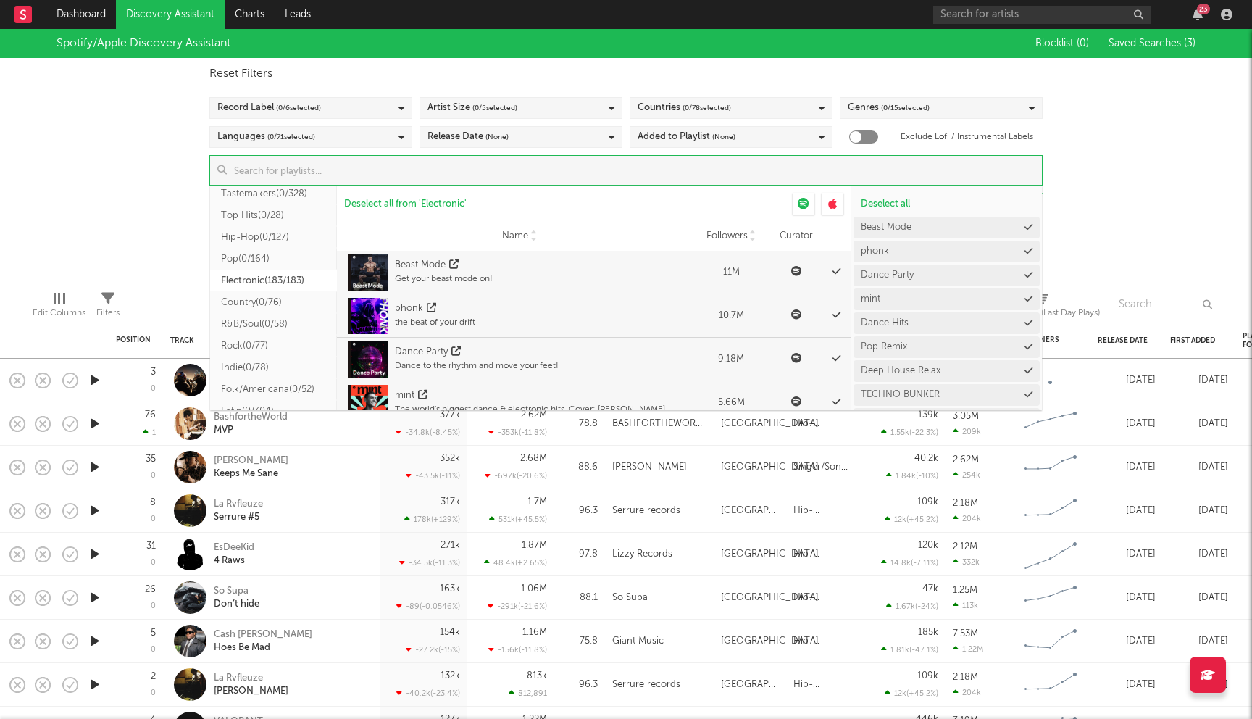
click at [127, 156] on div "Spotify/Apple Discovery Assistant Blocklist ( 0 ) Saved Searches ( 3 ) Reset Fi…" at bounding box center [626, 154] width 1252 height 250
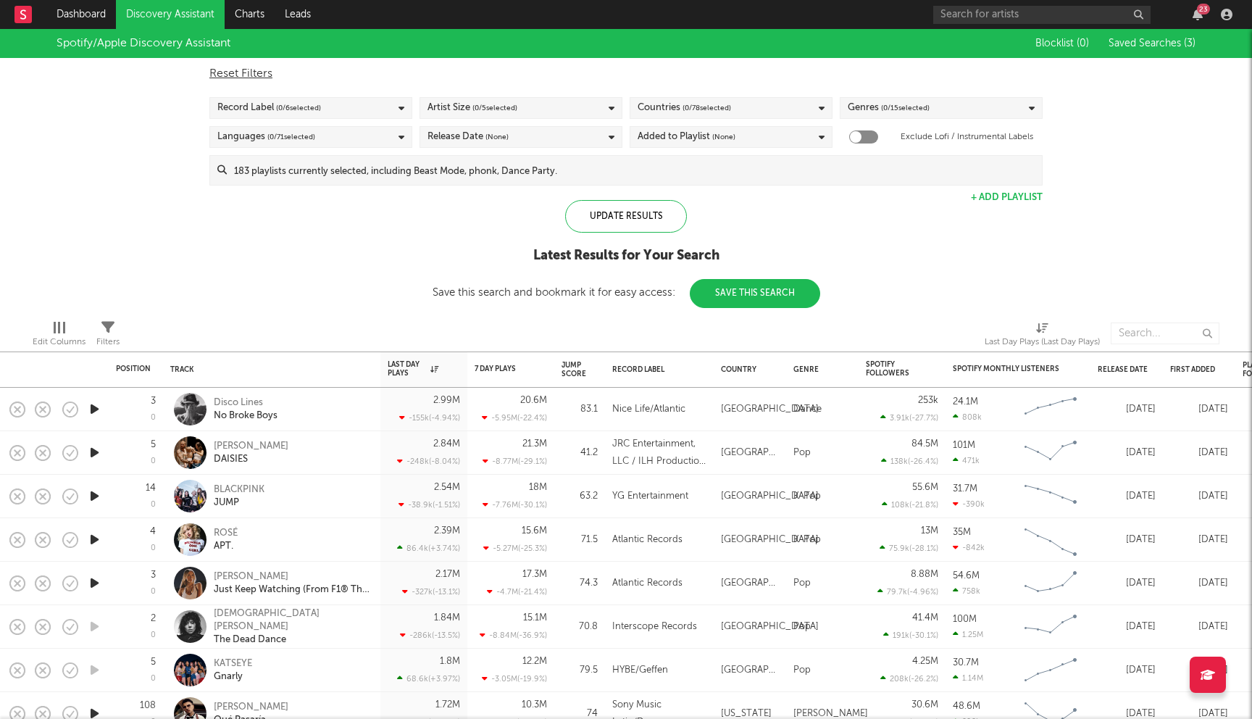
click at [517, 102] on span "( 0 / 5 selected)" at bounding box center [494, 107] width 45 height 17
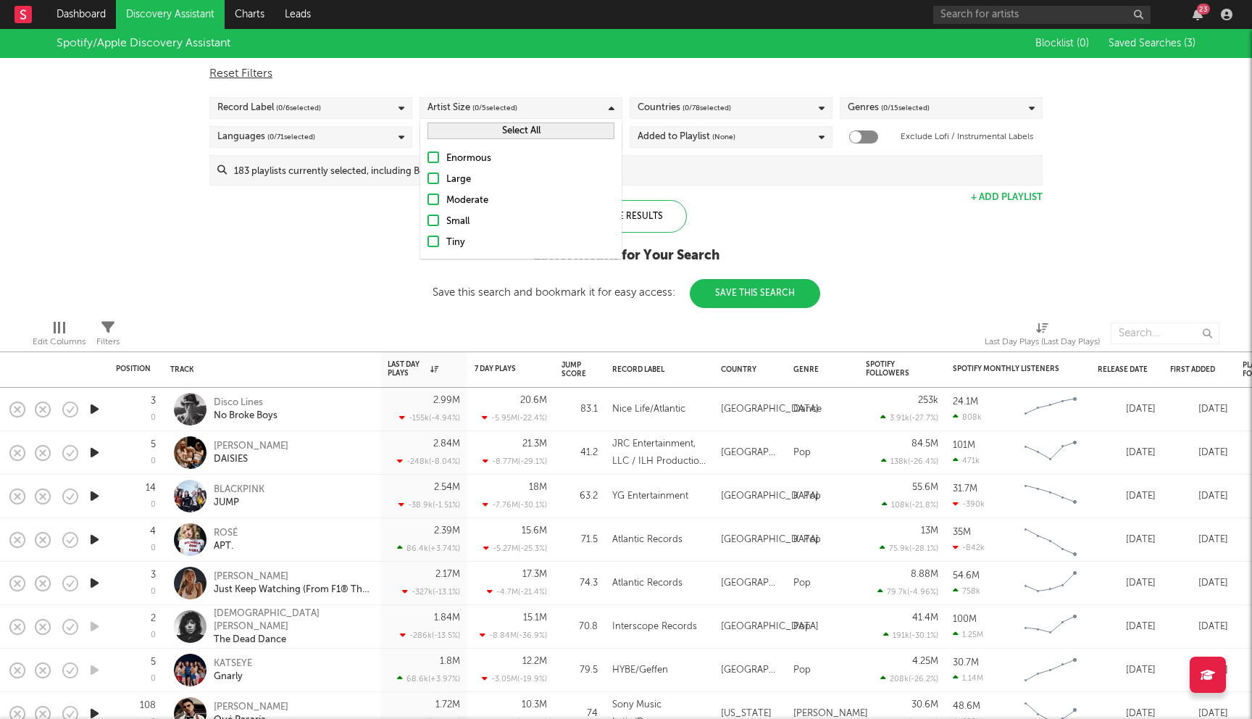
click at [432, 191] on div "Enormous Large Moderate Small Tiny" at bounding box center [520, 201] width 201 height 116
click at [432, 201] on div at bounding box center [433, 199] width 12 height 12
click at [427, 201] on input "Moderate" at bounding box center [427, 200] width 0 height 17
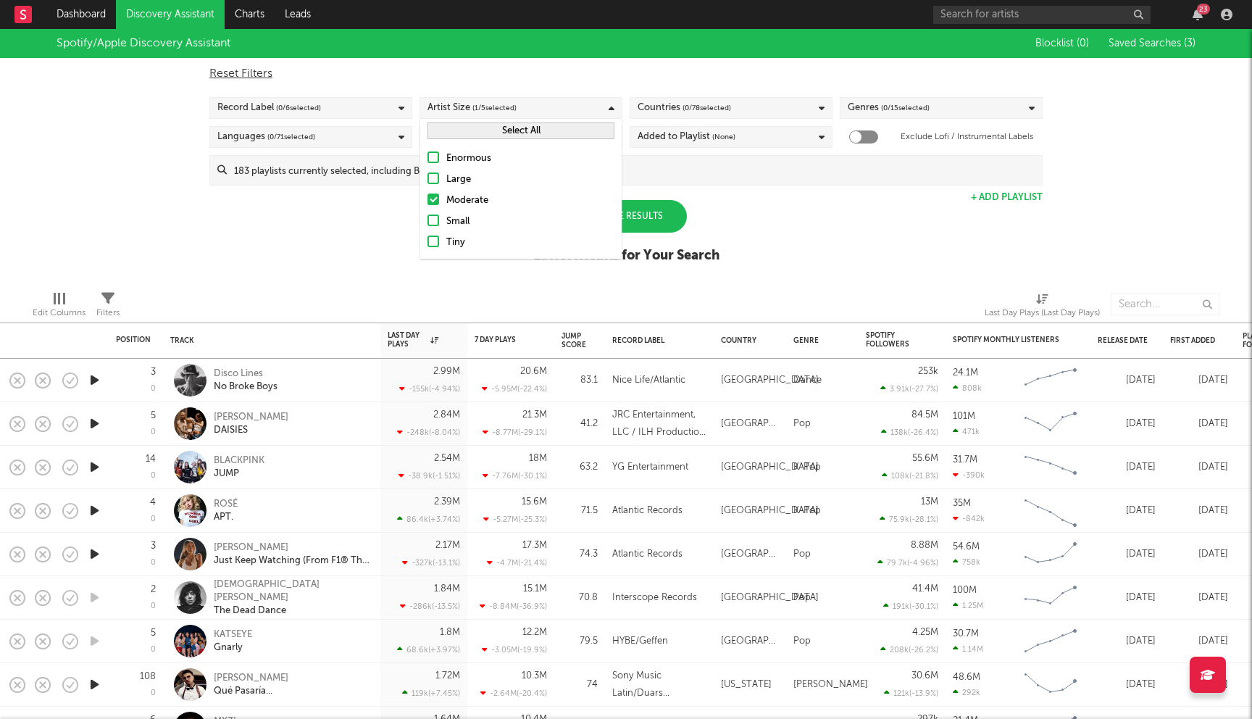
click at [434, 215] on div at bounding box center [433, 220] width 12 height 12
click at [427, 215] on input "Small" at bounding box center [427, 221] width 0 height 17
click at [435, 238] on div at bounding box center [433, 241] width 12 height 12
click at [427, 238] on input "Tiny" at bounding box center [427, 242] width 0 height 17
click at [306, 255] on div "Spotify/Apple Discovery Assistant Blocklist ( 0 ) Saved Searches ( 3 ) Reset Fi…" at bounding box center [626, 154] width 1252 height 250
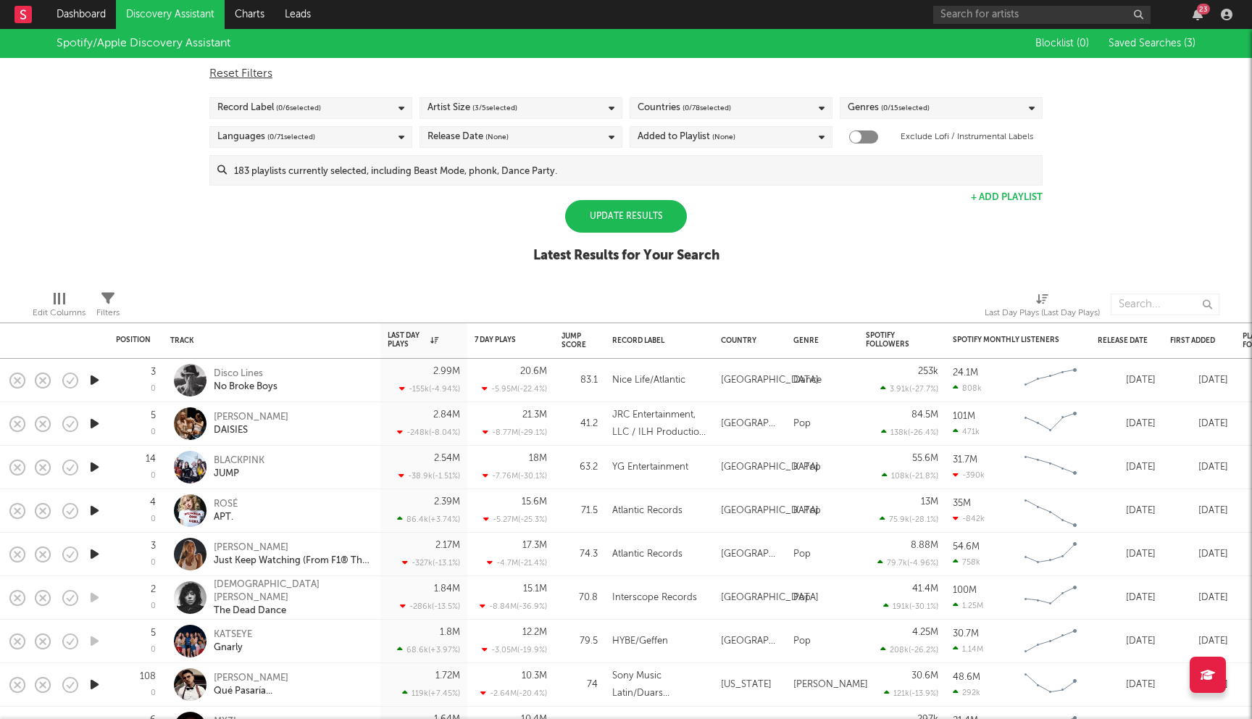
click at [602, 217] on div "Update Results" at bounding box center [626, 216] width 122 height 33
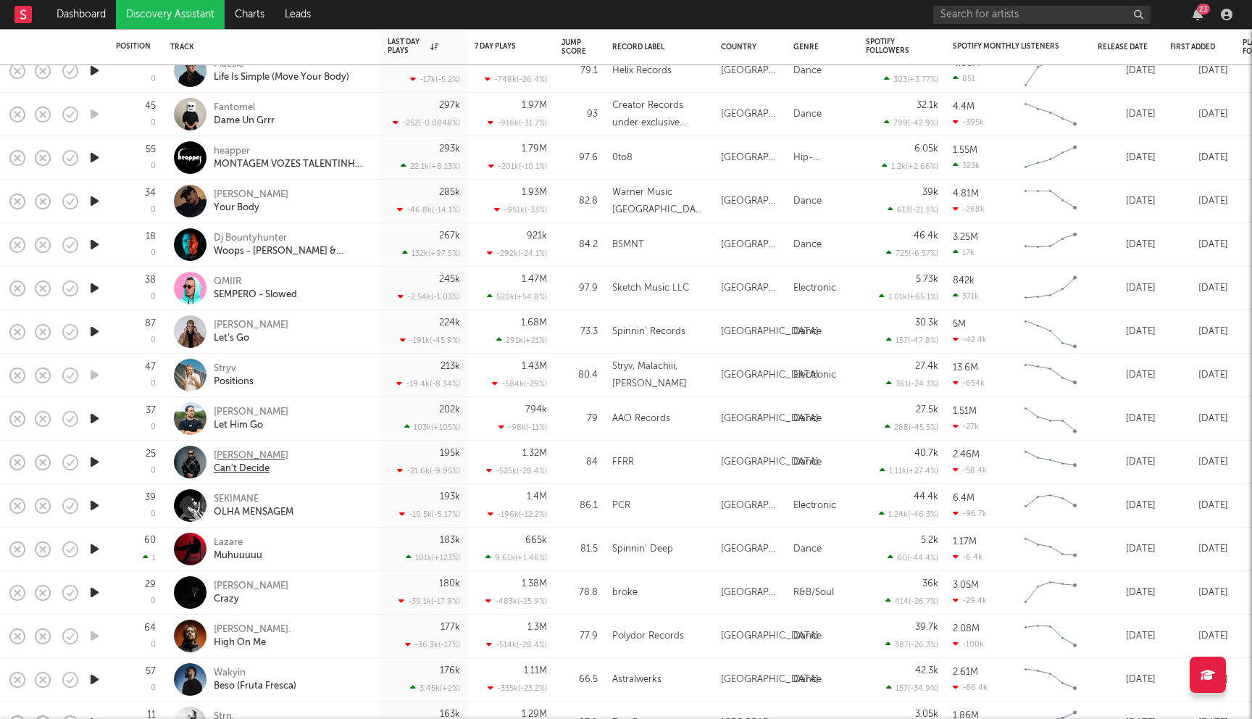
click at [225, 459] on div "Max Dean" at bounding box center [251, 455] width 75 height 13
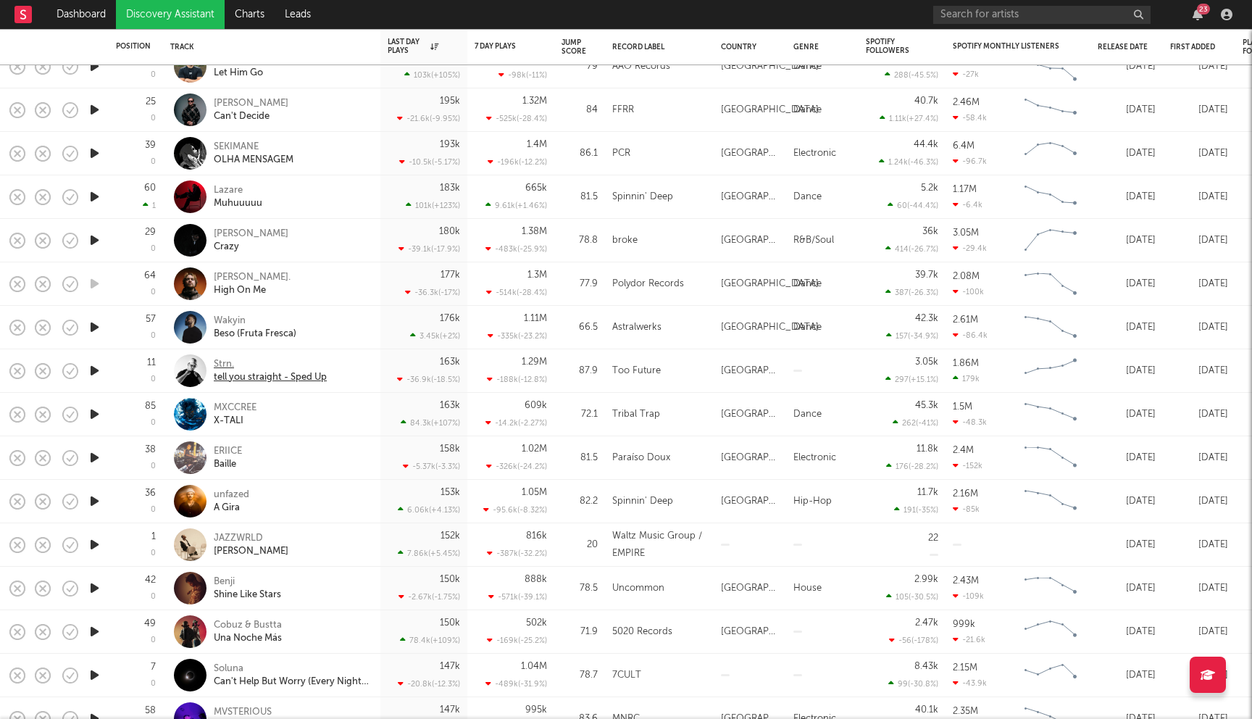
click at [220, 365] on div "Strn." at bounding box center [270, 364] width 113 height 13
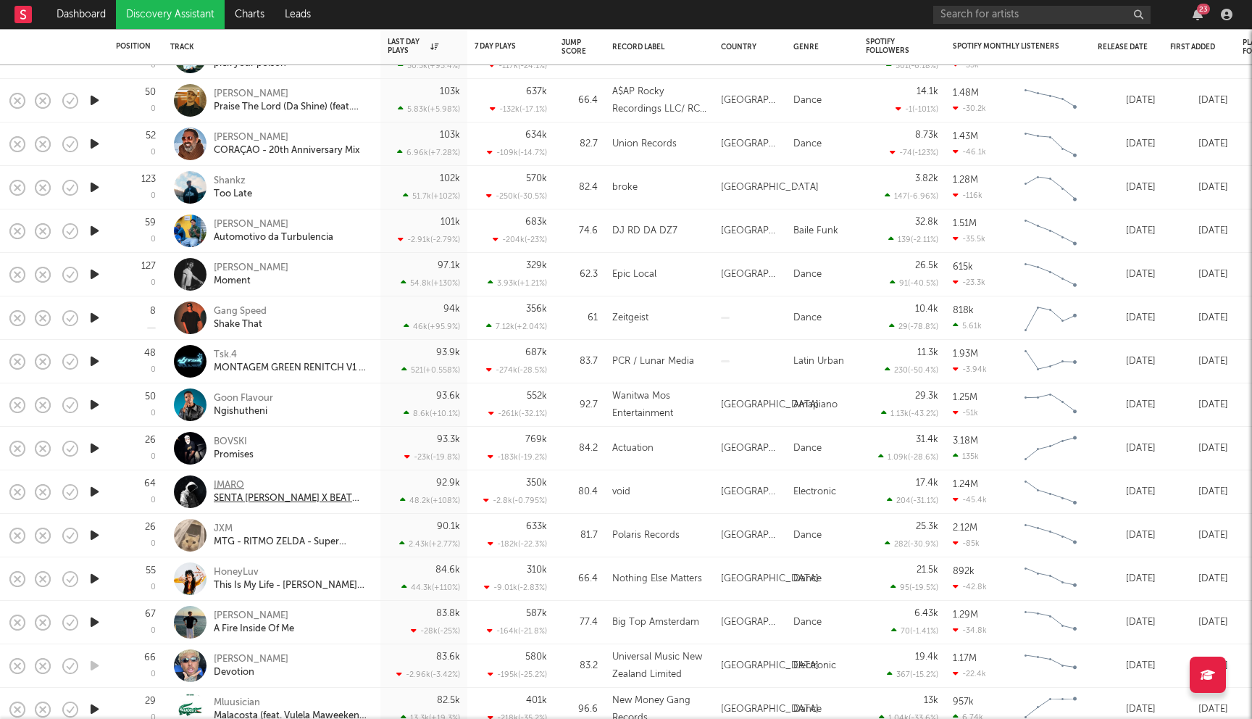
click at [228, 483] on div "IMARO" at bounding box center [292, 485] width 156 height 13
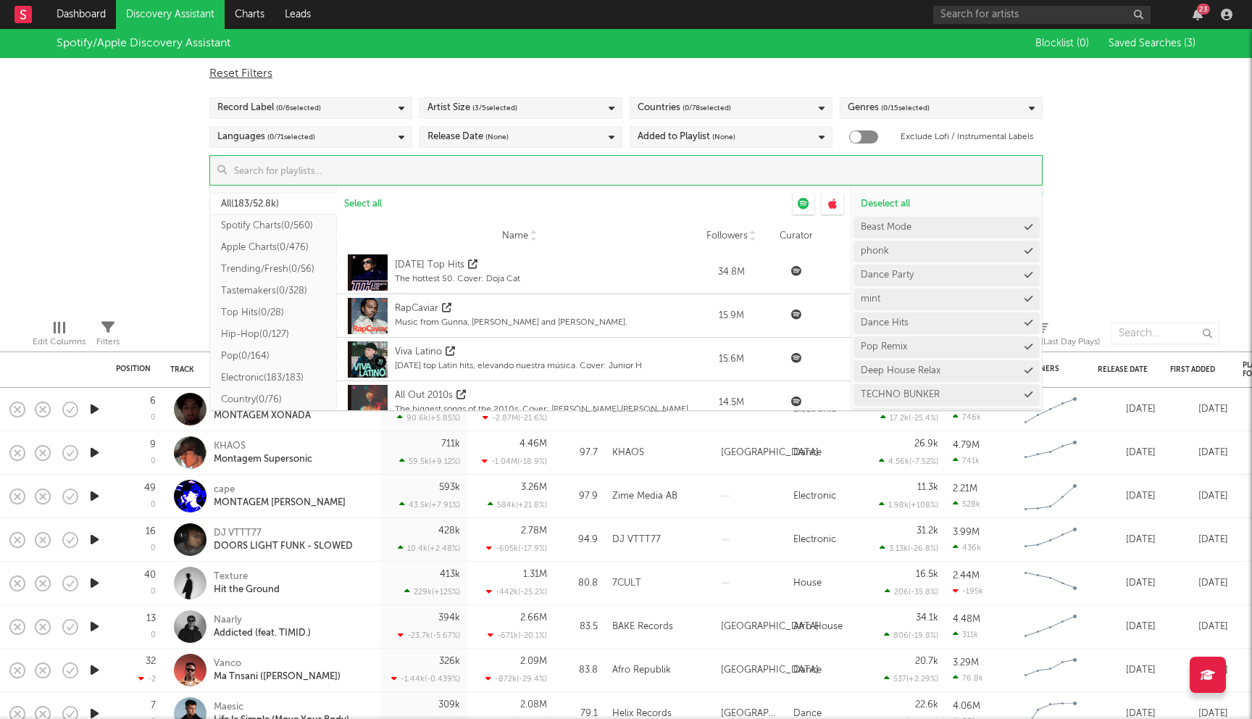
click at [631, 164] on input at bounding box center [634, 170] width 815 height 29
click at [260, 372] on button "Chill ( 0/19 )" at bounding box center [273, 370] width 127 height 22
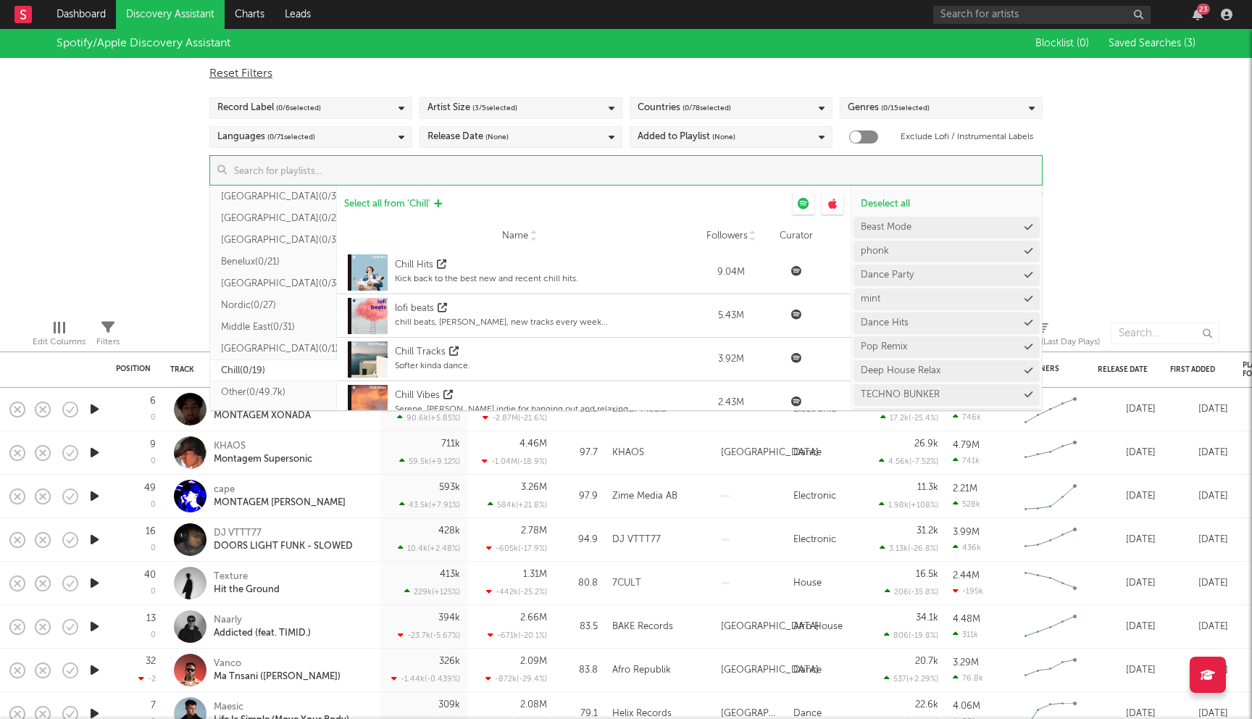
click at [401, 206] on span "Select all from ' Chill '" at bounding box center [387, 203] width 86 height 9
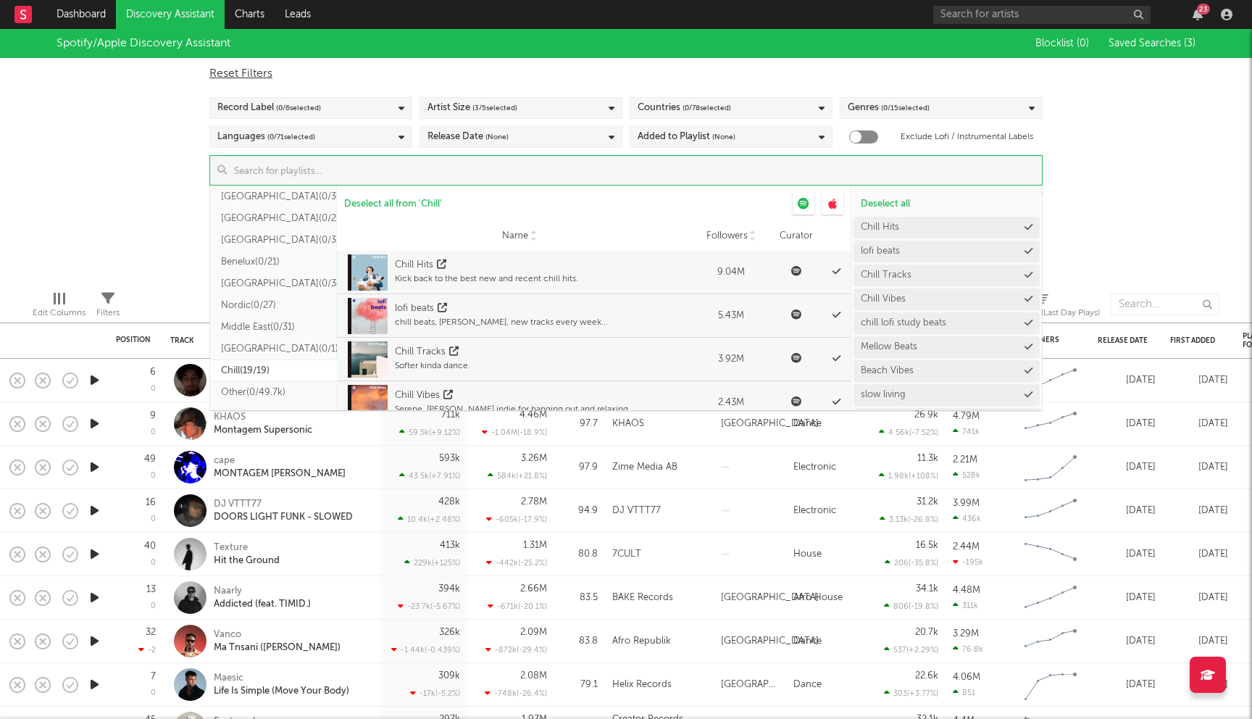
click at [154, 189] on div "Spotify/Apple Discovery Assistant Blocklist ( 0 ) Saved Searches ( 3 ) Reset Fi…" at bounding box center [626, 154] width 1252 height 250
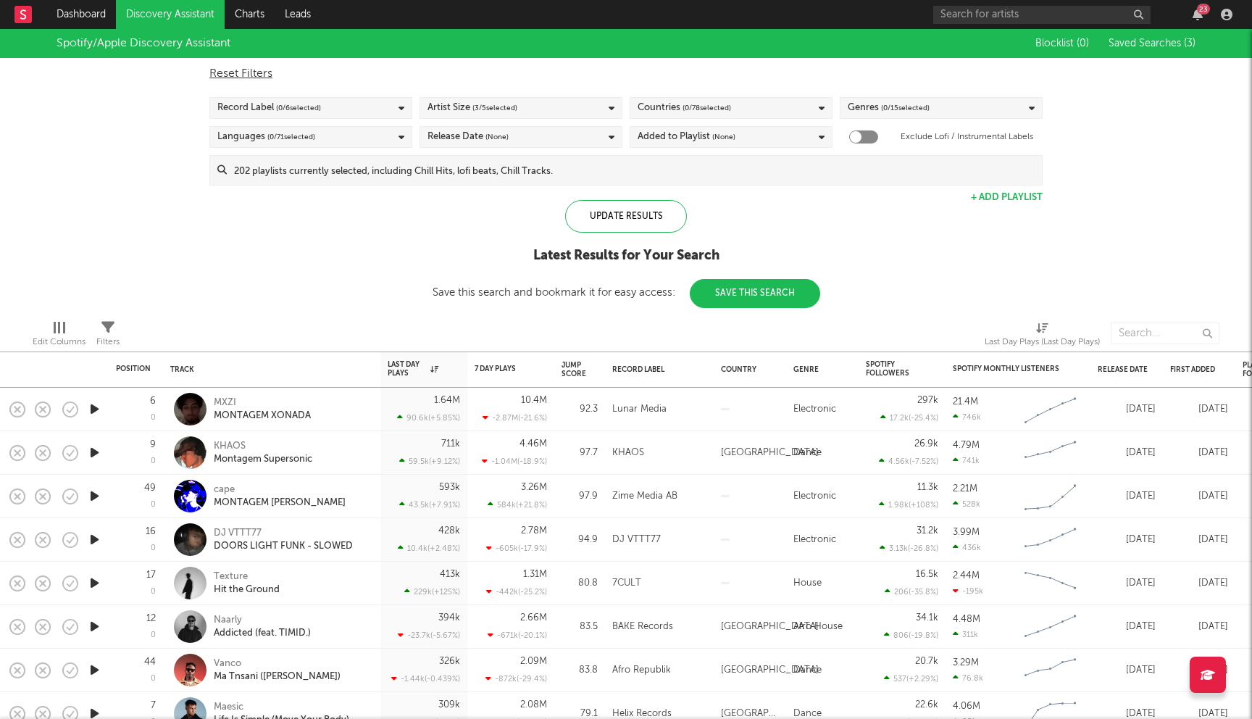
click at [568, 171] on input at bounding box center [634, 170] width 815 height 29
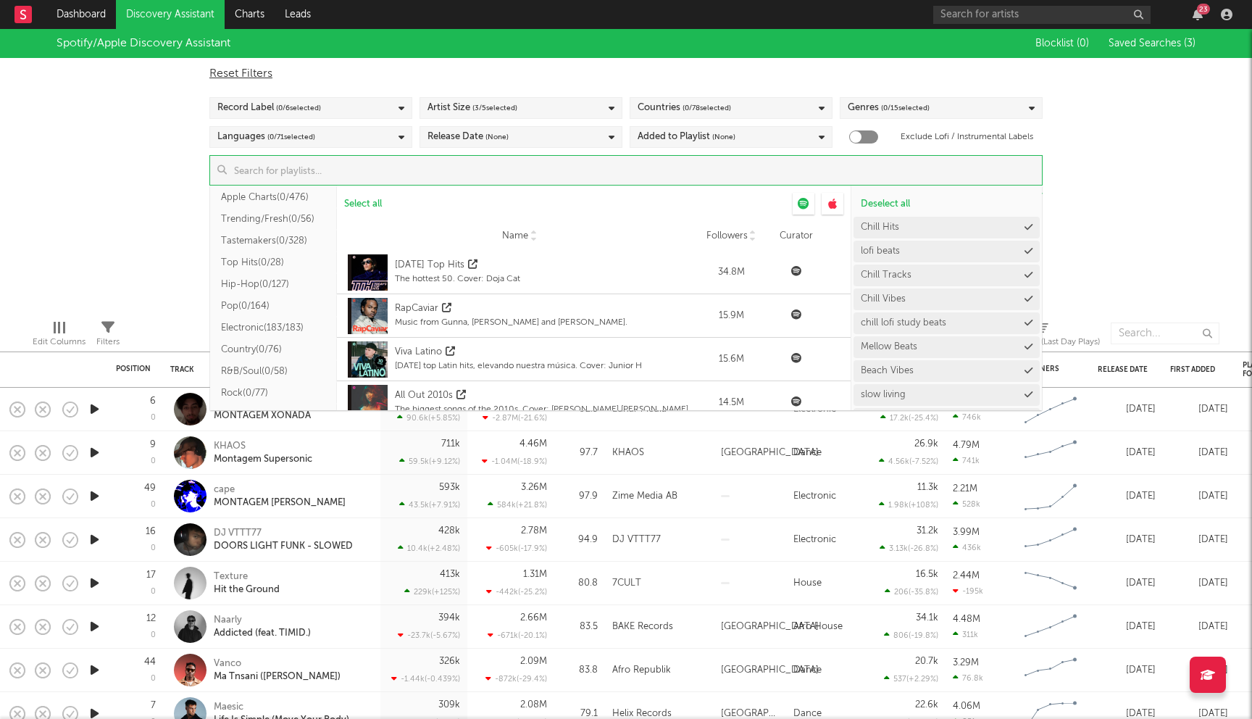
scroll to position [51, 0]
click at [256, 327] on button "Electronic ( 183/183 )" at bounding box center [273, 327] width 127 height 22
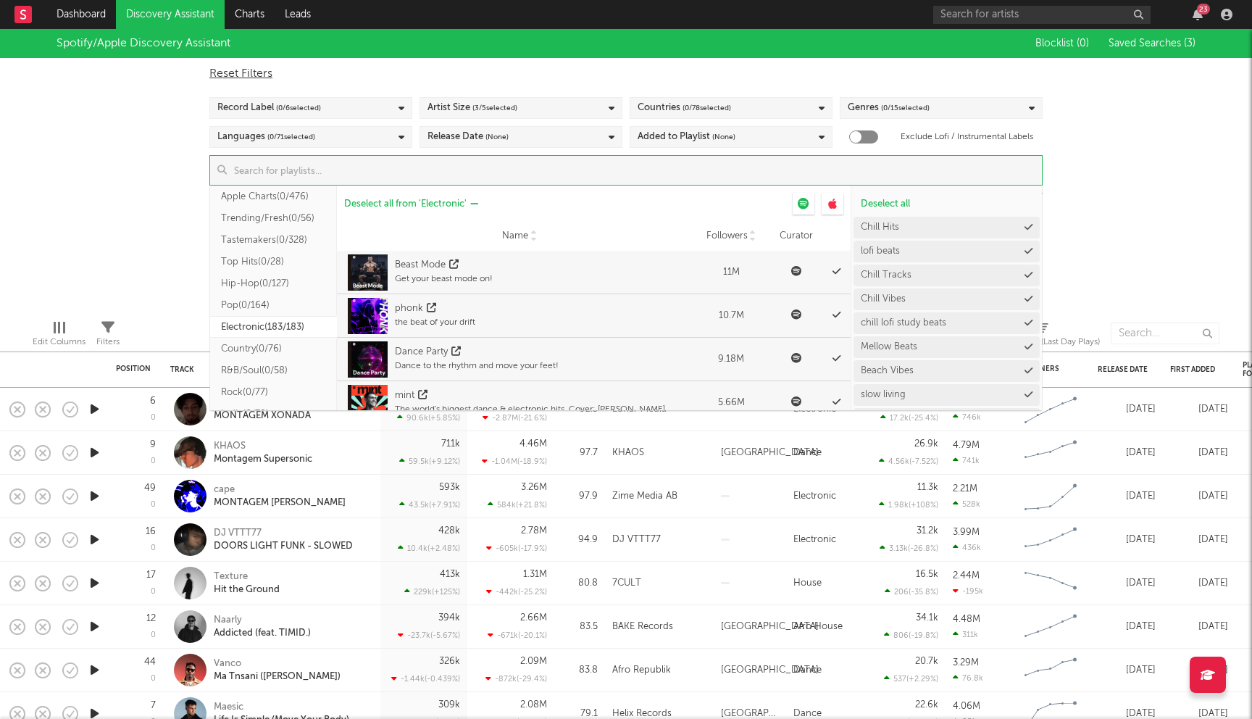
click at [414, 201] on span "Deselect all from ' Electronic '" at bounding box center [405, 203] width 122 height 9
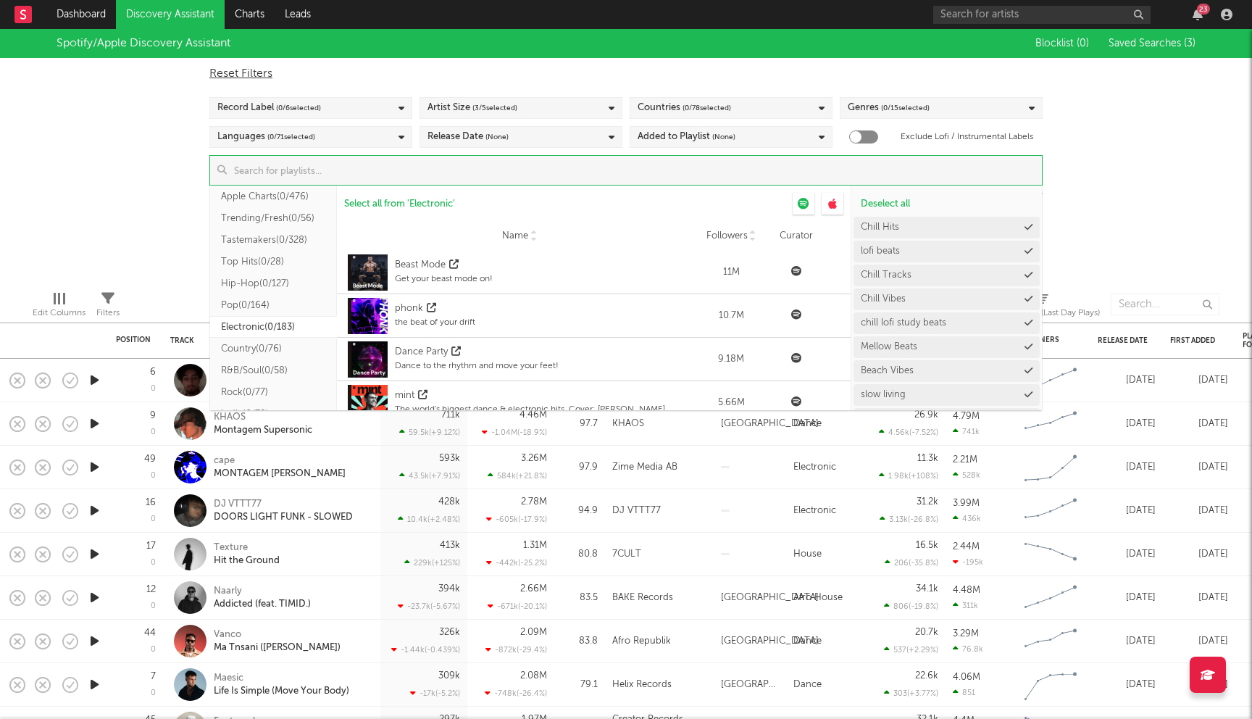
click at [61, 170] on div "Spotify/Apple Discovery Assistant Blocklist ( 0 ) Saved Searches ( 3 ) Reset Fi…" at bounding box center [626, 154] width 1252 height 250
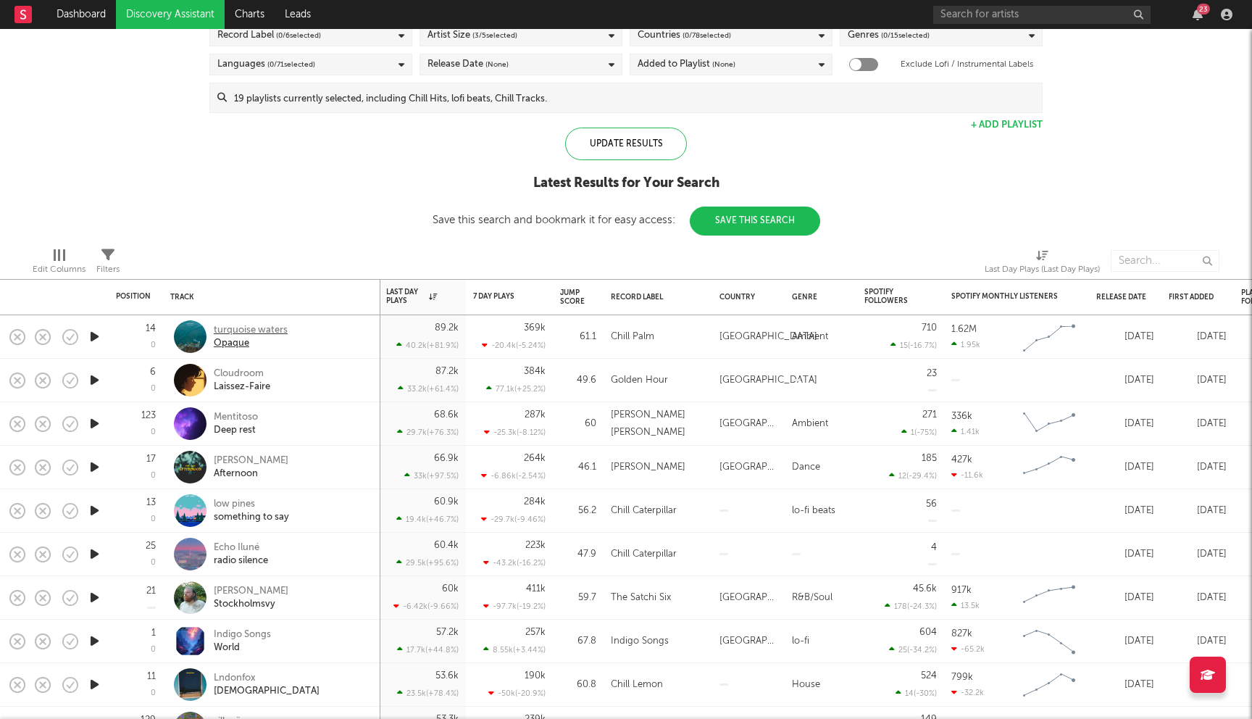
click at [254, 331] on div "turquoise waters" at bounding box center [251, 330] width 74 height 13
click at [252, 369] on div "Cloudroom" at bounding box center [242, 373] width 57 height 13
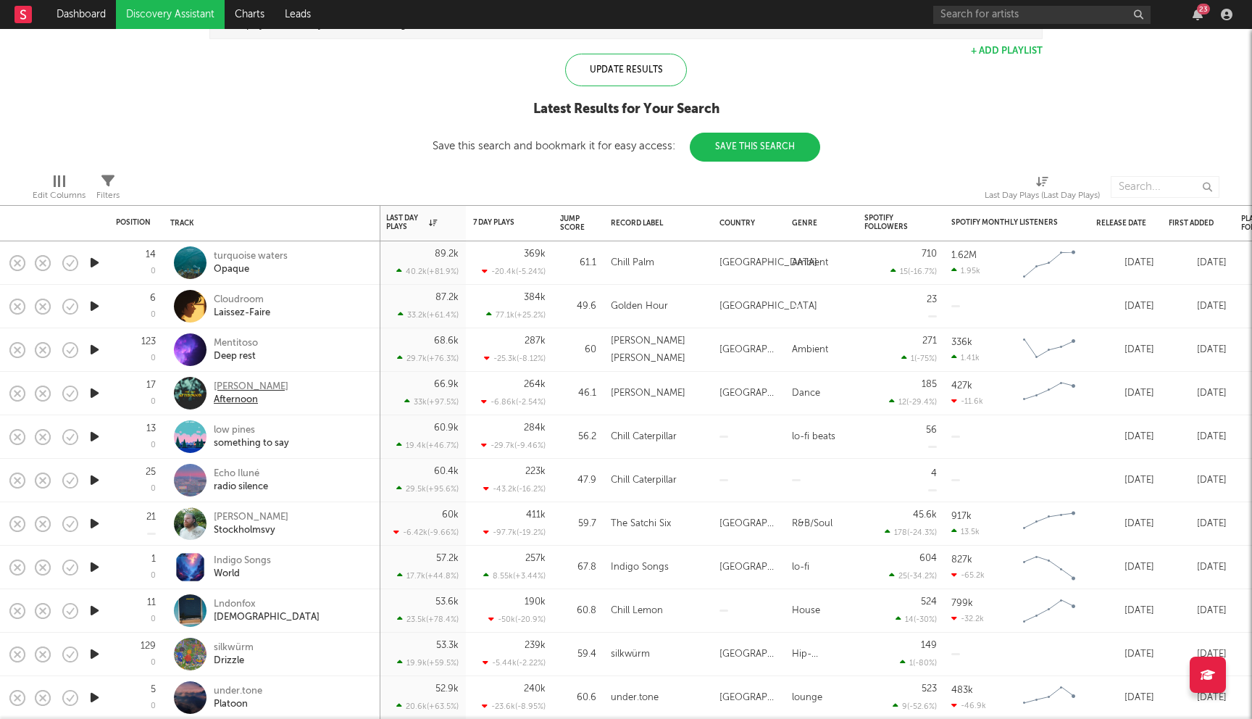
click at [240, 384] on div "Phil Axes" at bounding box center [251, 386] width 75 height 13
click at [241, 432] on div "low pines" at bounding box center [251, 430] width 75 height 13
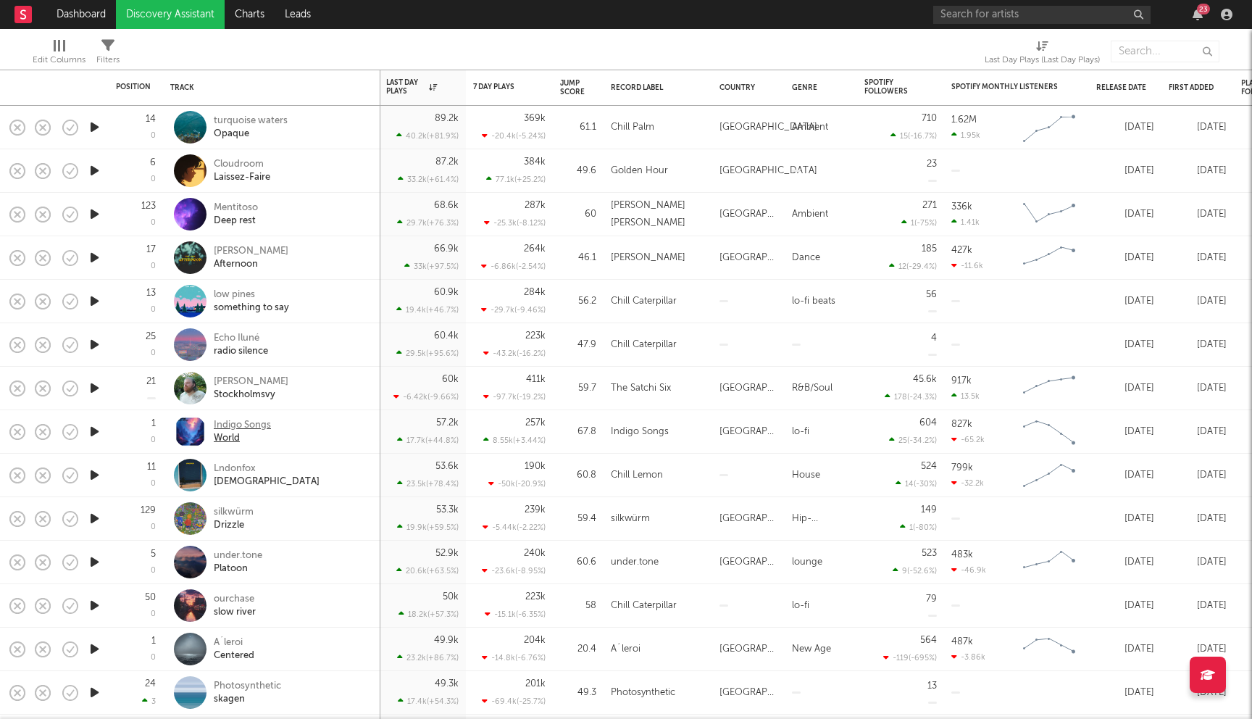
click at [261, 430] on div "Indigo Songs" at bounding box center [242, 425] width 57 height 13
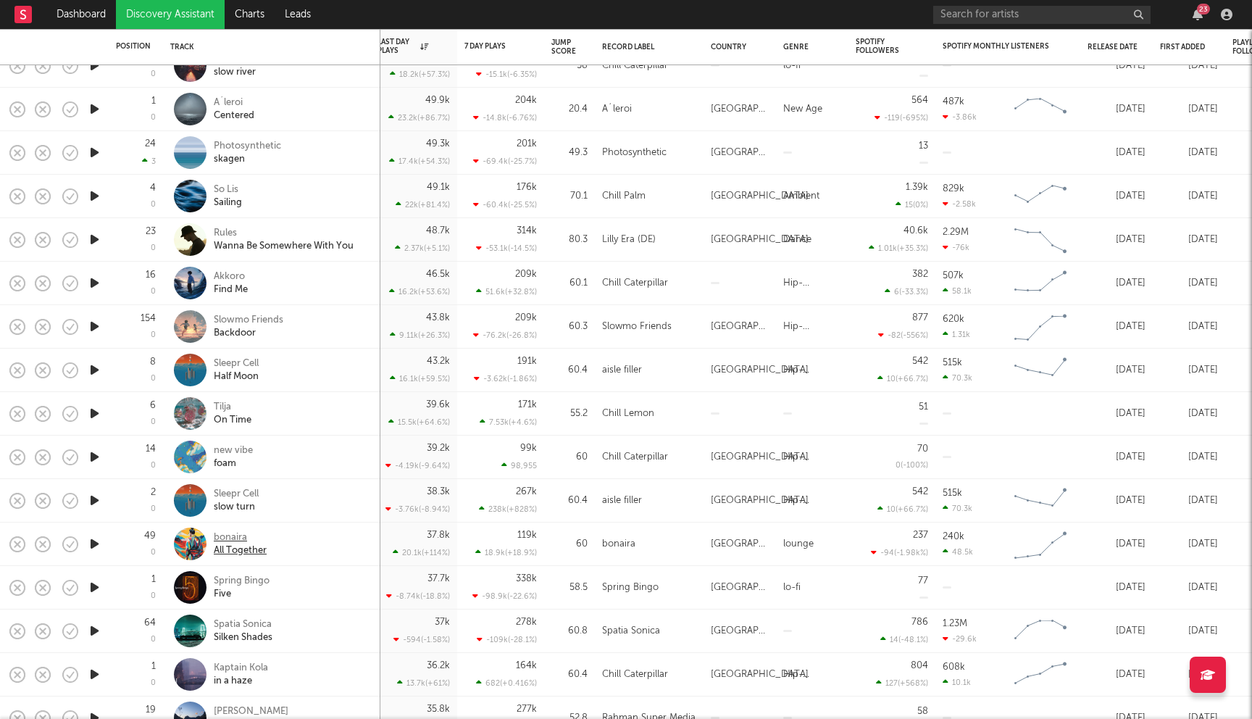
click at [229, 540] on div "bonaira" at bounding box center [240, 537] width 53 height 13
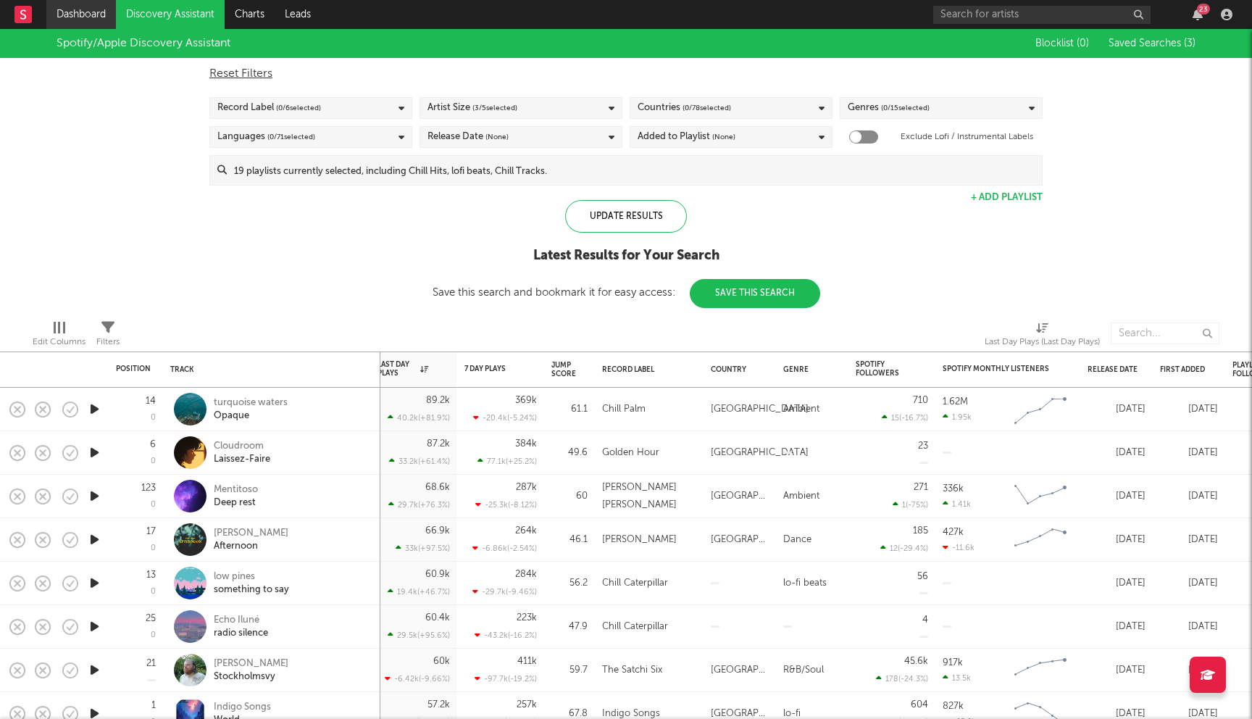
click at [67, 7] on link "Dashboard" at bounding box center [81, 14] width 70 height 29
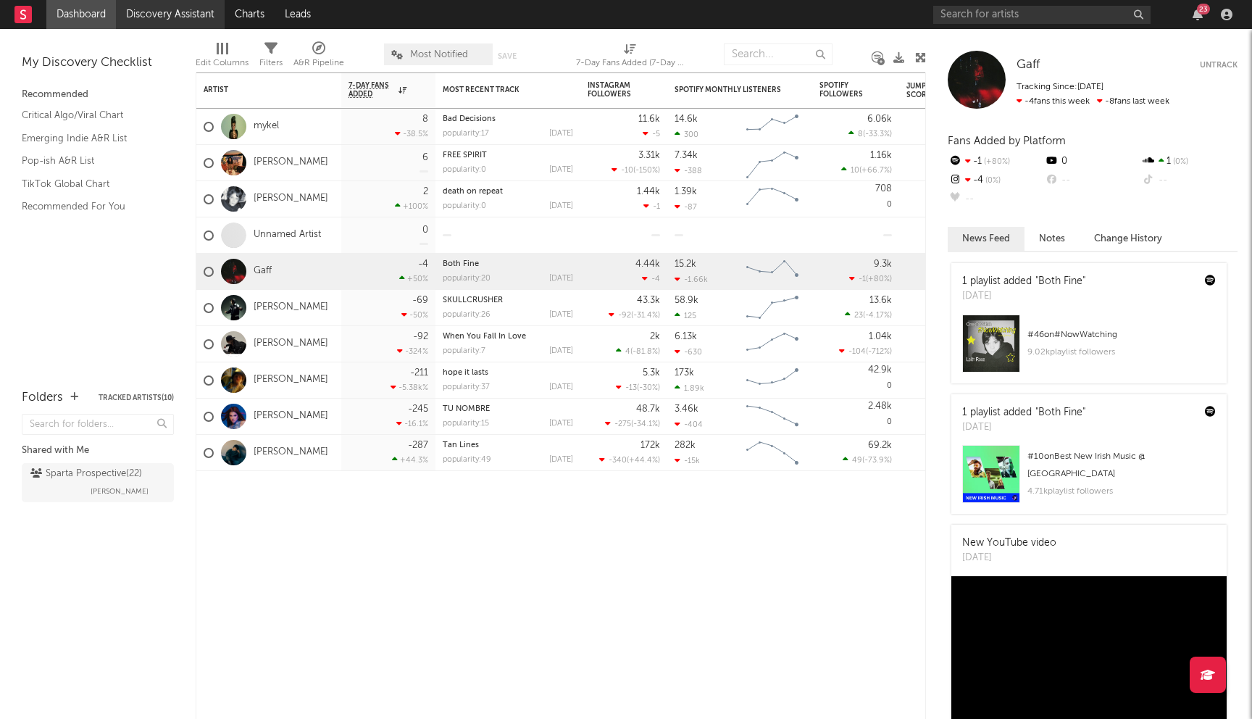
click at [167, 17] on link "Discovery Assistant" at bounding box center [170, 14] width 109 height 29
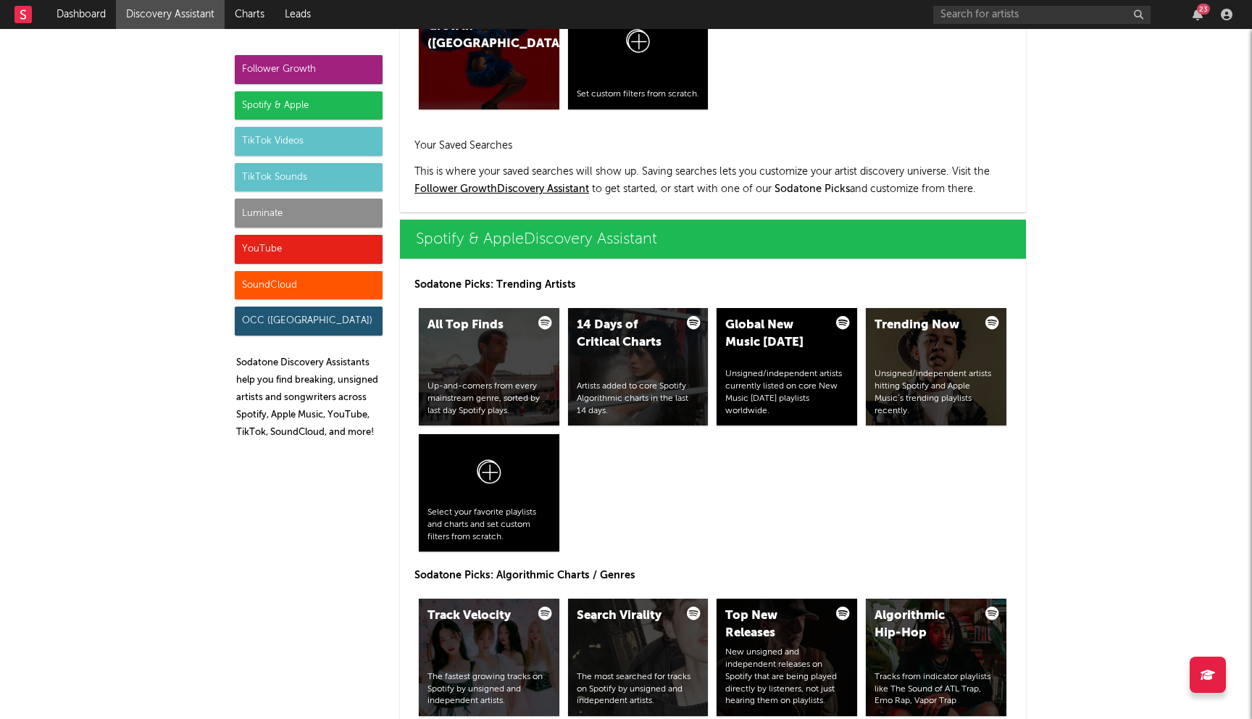
scroll to position [1467, 0]
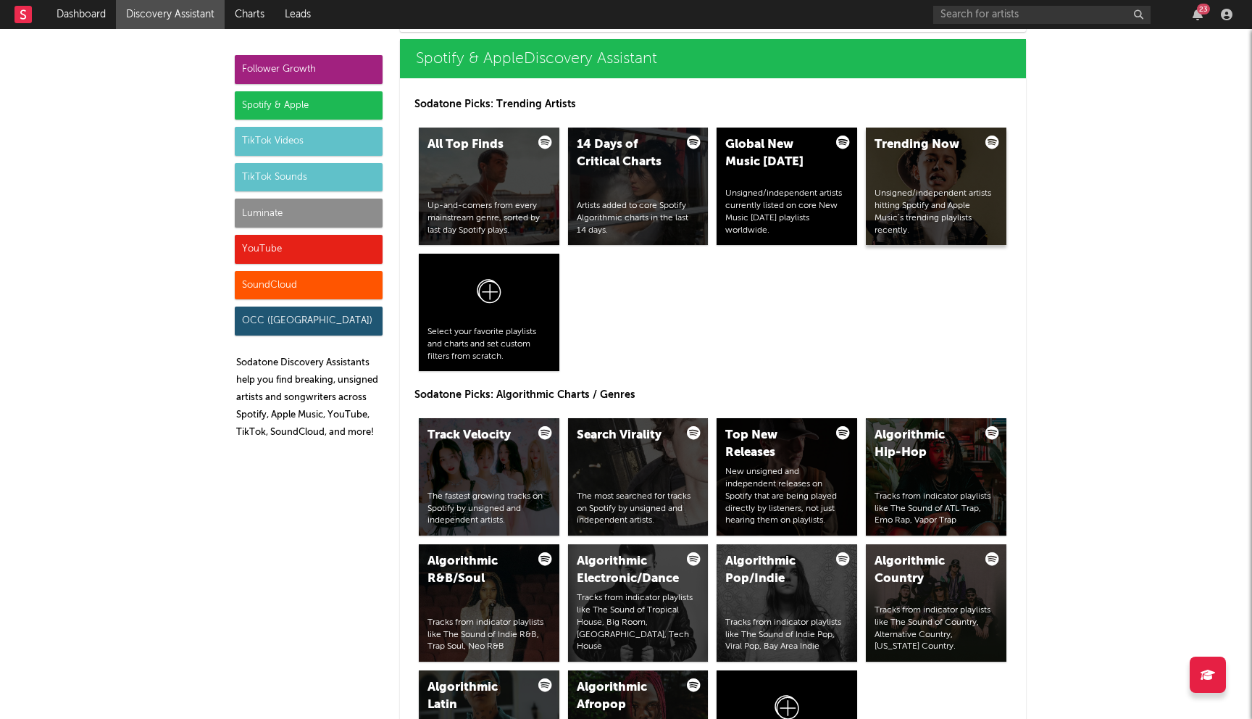
click at [943, 168] on div "Trending Now Unsigned/independent artists hitting Spotify and Apple Music’s tre…" at bounding box center [936, 186] width 141 height 117
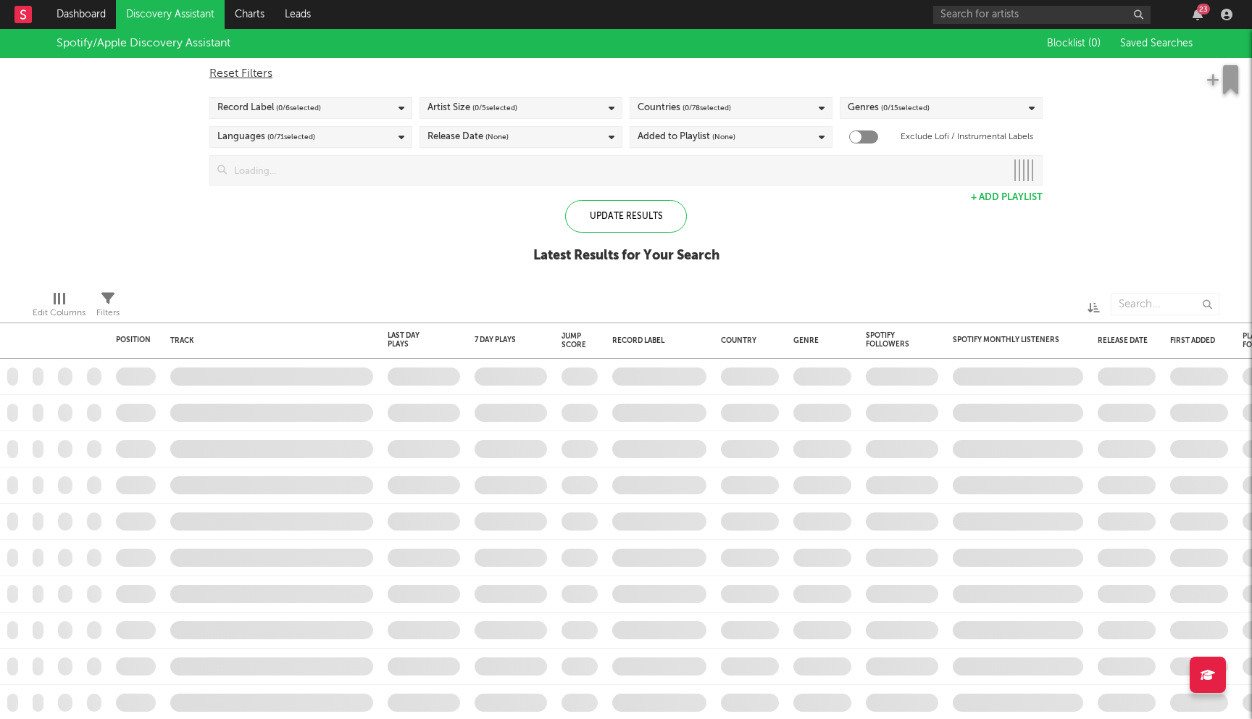
checkbox input "true"
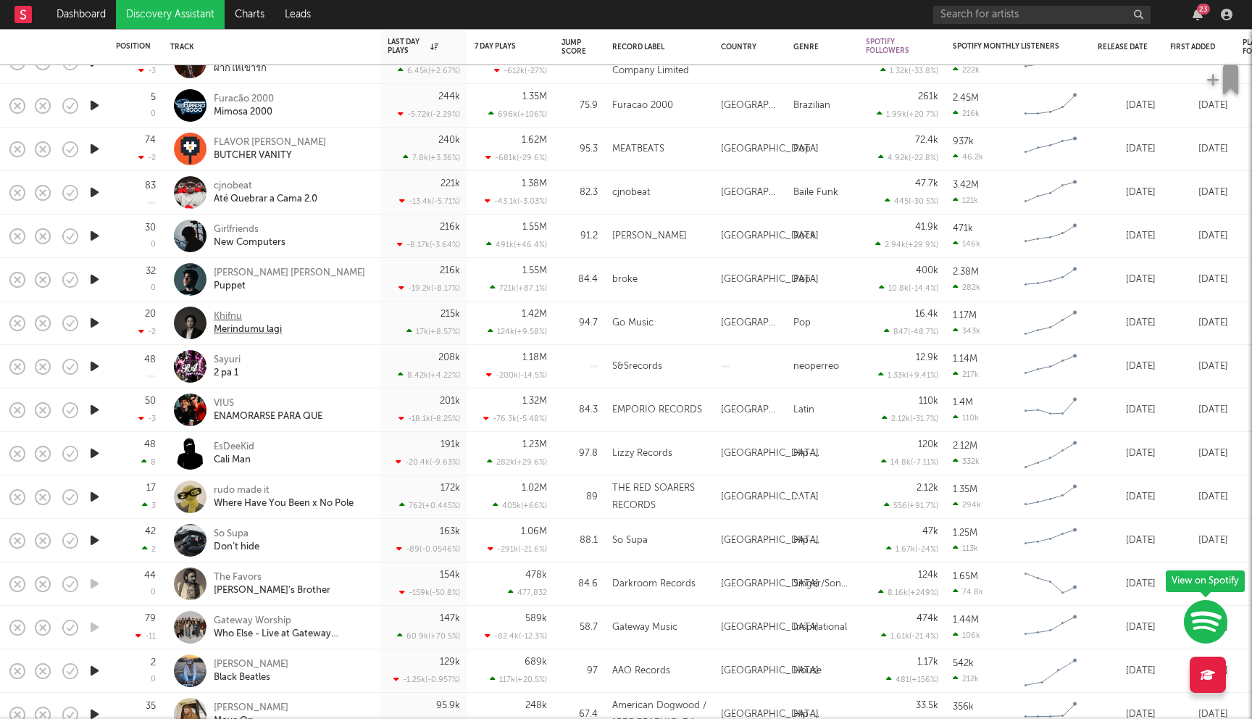
click at [227, 317] on div "Khifnu" at bounding box center [248, 316] width 68 height 13
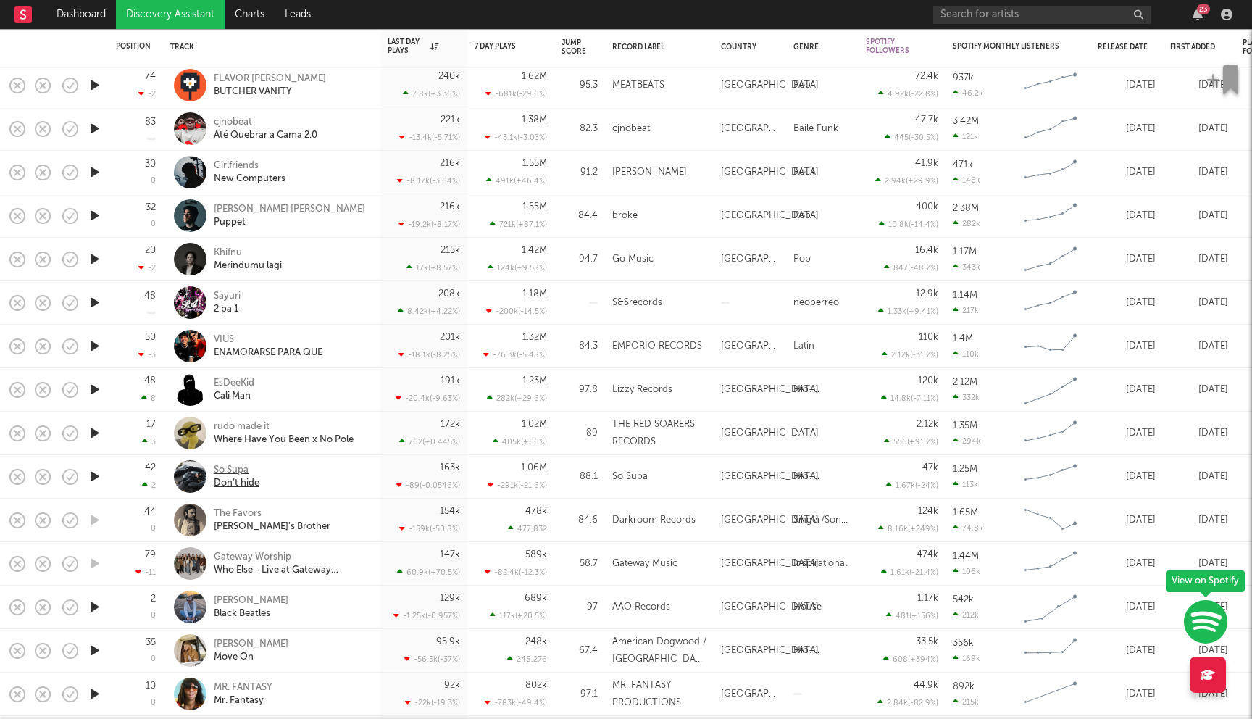
click at [239, 472] on div "So Supa" at bounding box center [237, 470] width 46 height 13
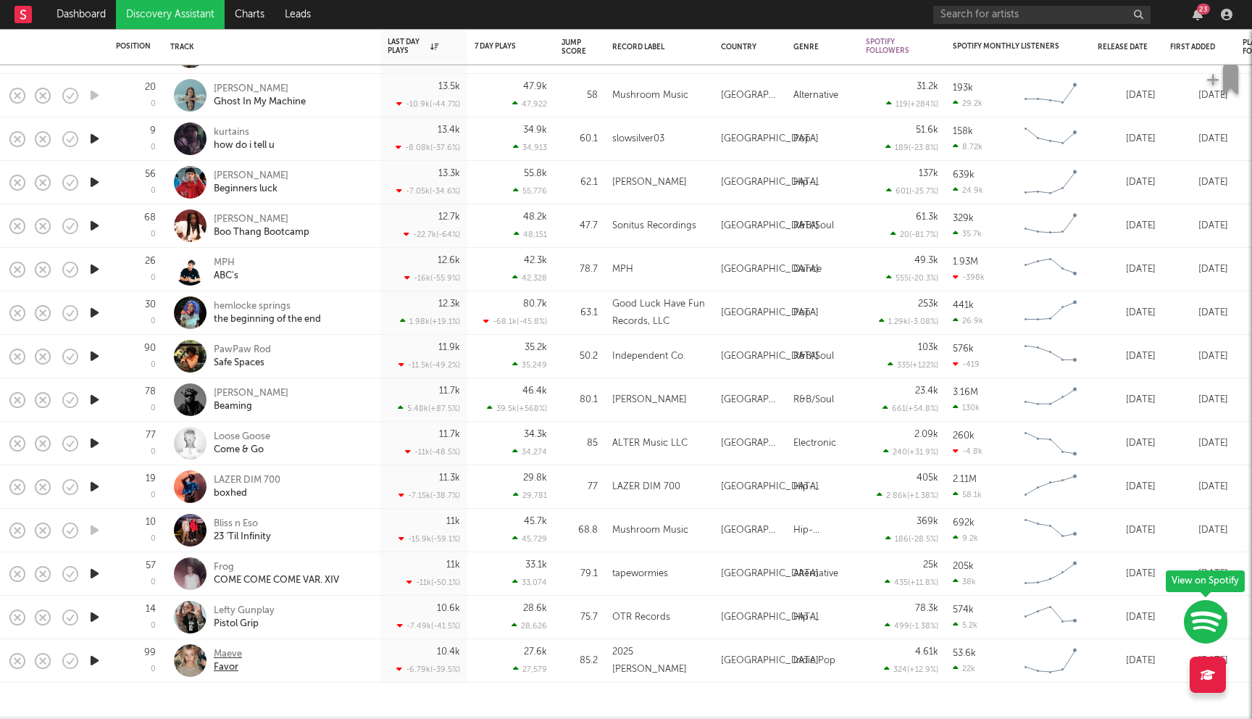
click at [222, 653] on div "Maeve" at bounding box center [228, 654] width 28 height 13
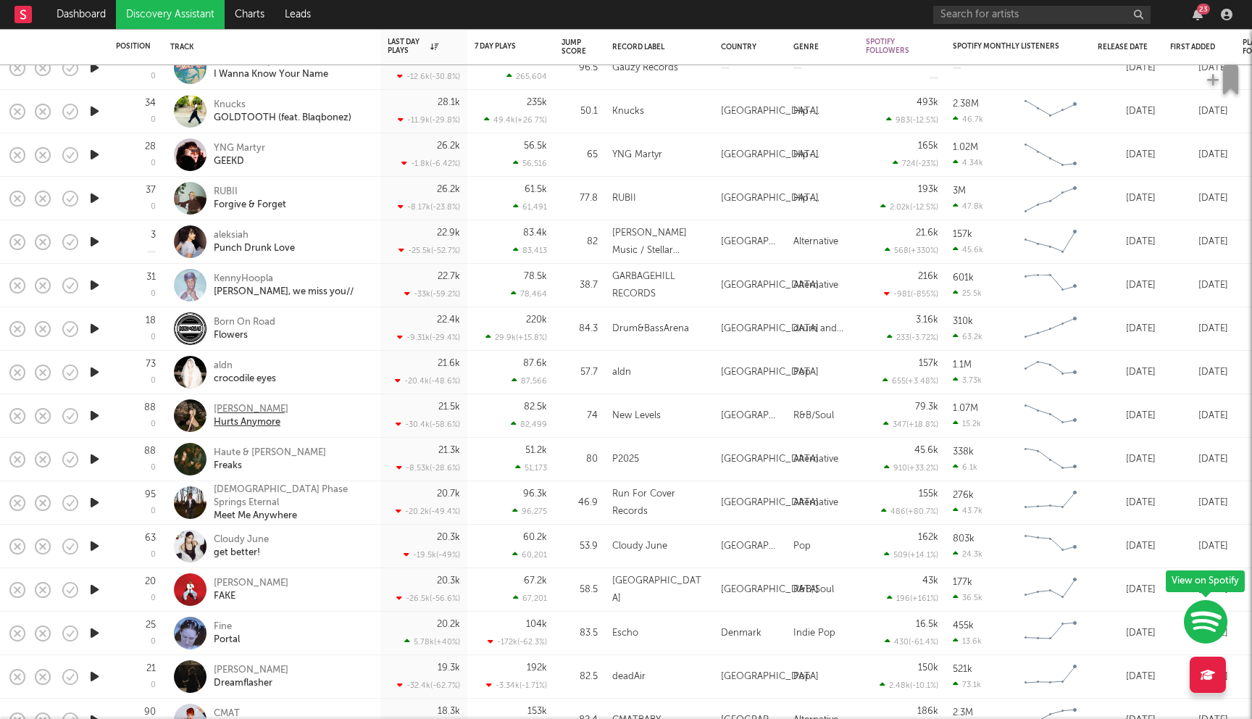
click at [256, 410] on div "Larissa Lambert" at bounding box center [251, 409] width 75 height 13
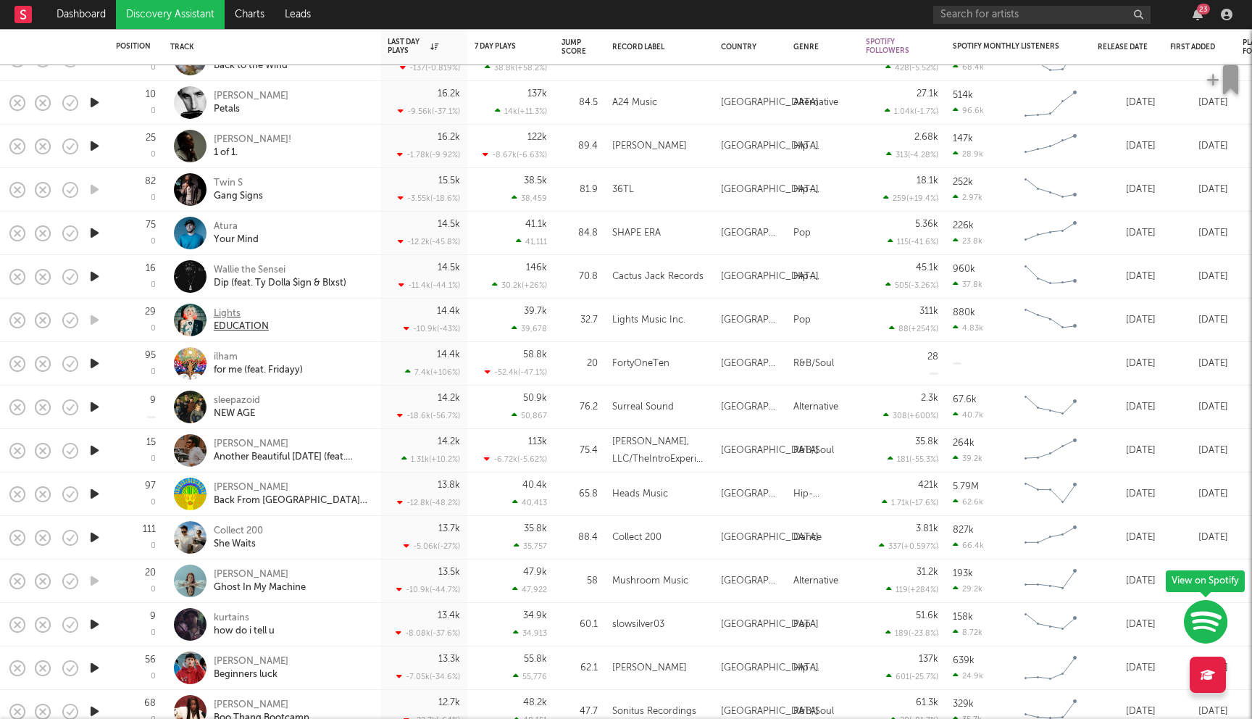
click at [232, 313] on div "Lights" at bounding box center [241, 313] width 55 height 13
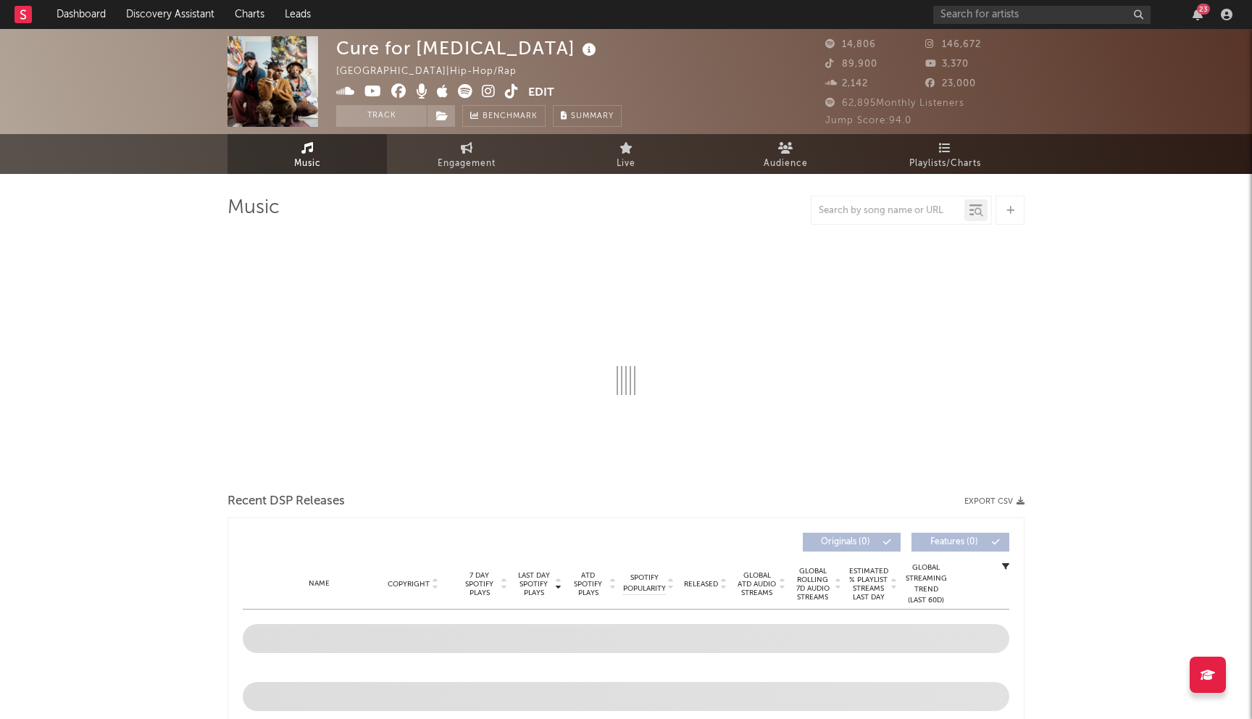
select select "6m"
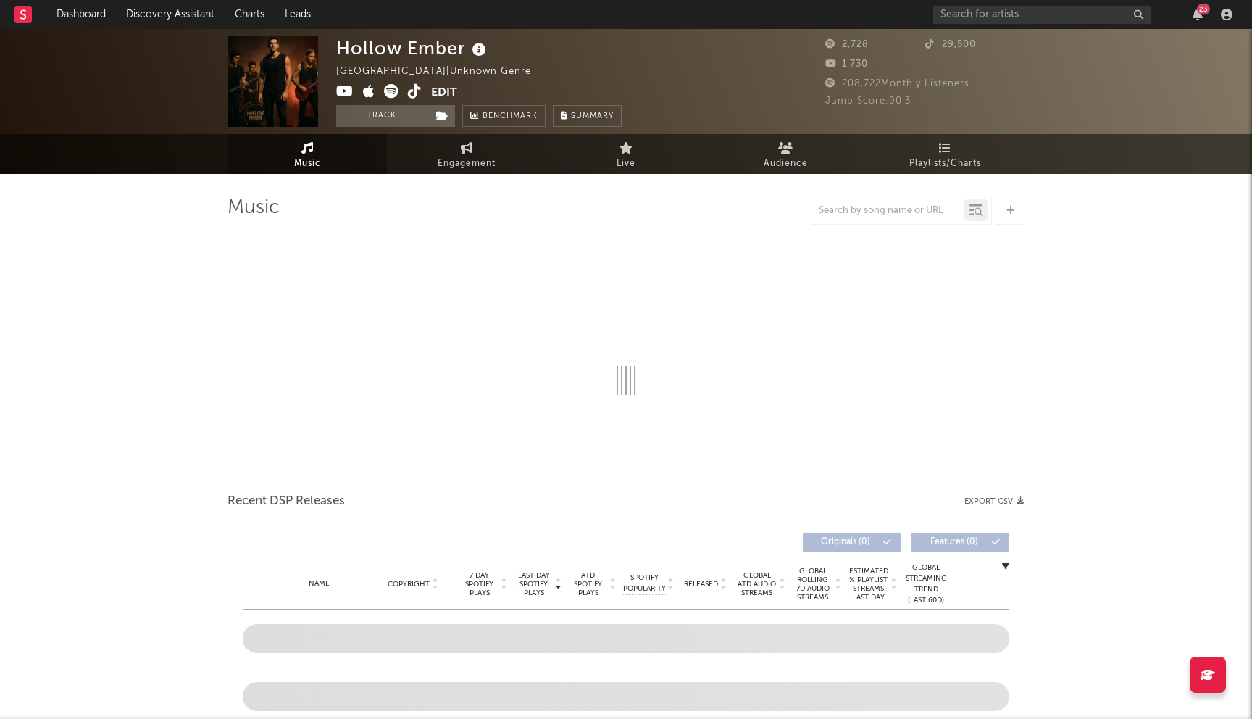
select select "1w"
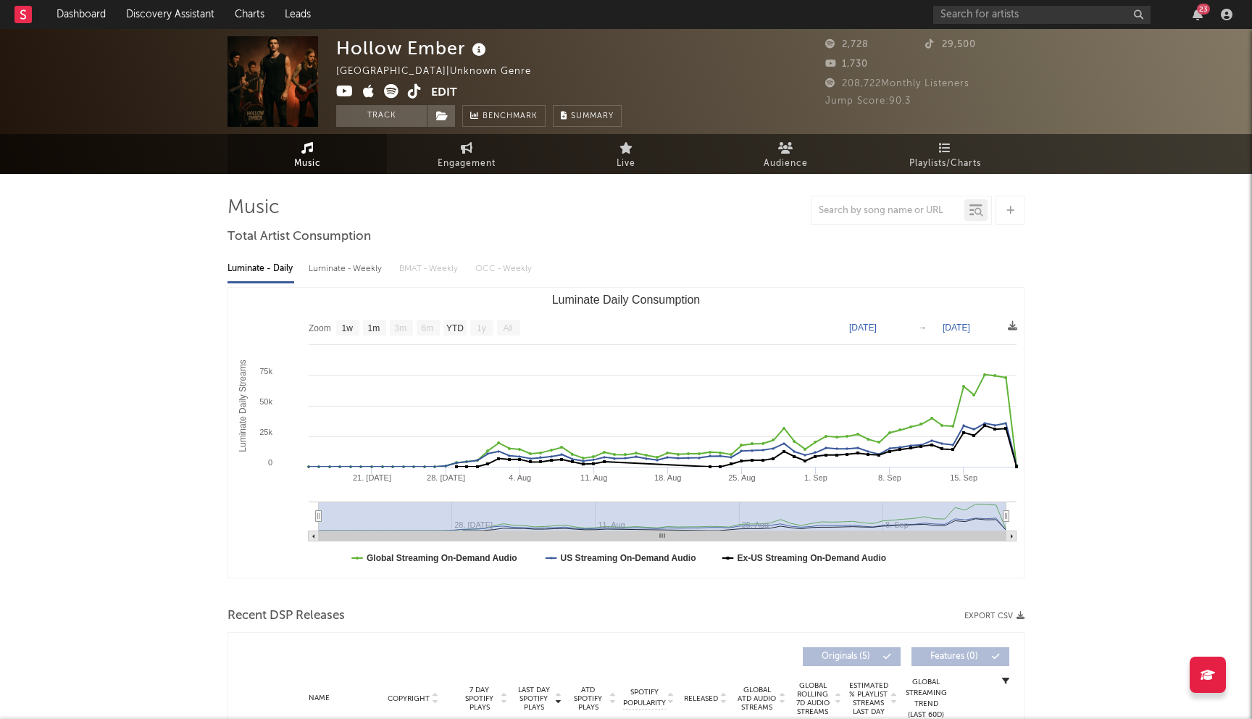
click at [345, 93] on icon at bounding box center [344, 91] width 17 height 14
click at [988, 24] on div "23" at bounding box center [1085, 14] width 304 height 29
click at [1002, 13] on input "text" at bounding box center [1041, 15] width 217 height 18
type input "d"
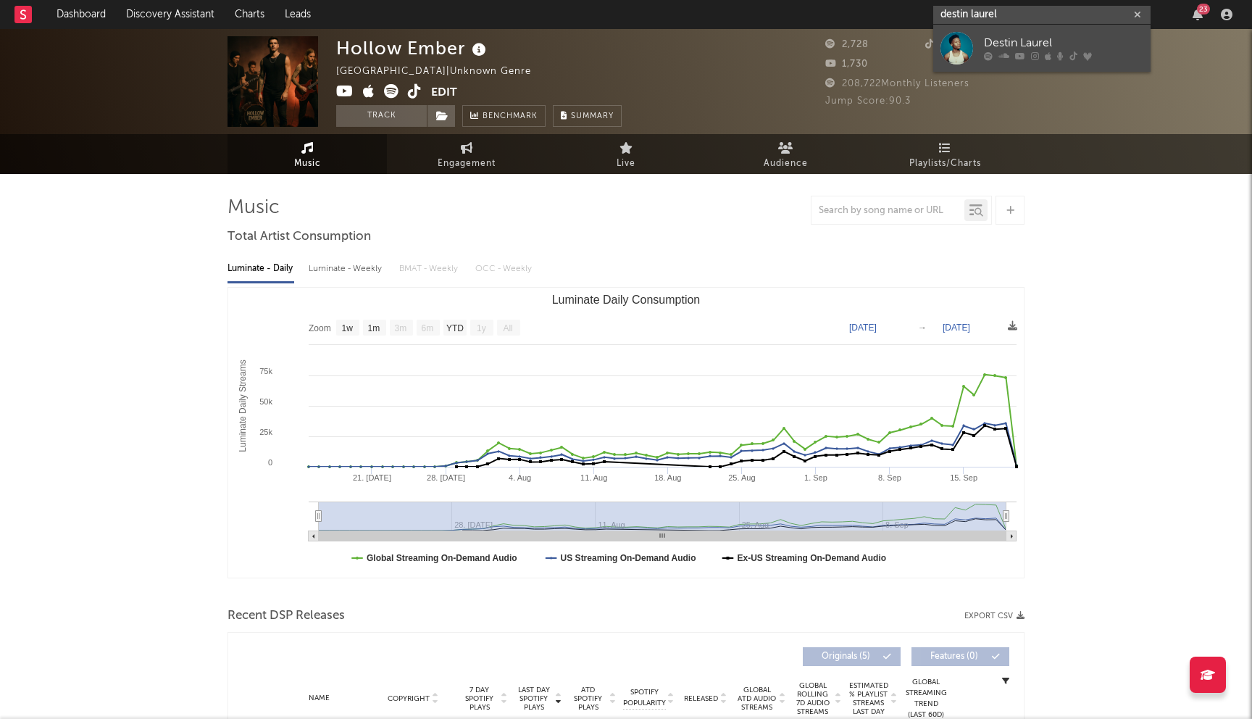
type input "destin laurel"
click at [987, 52] on icon at bounding box center [988, 56] width 9 height 9
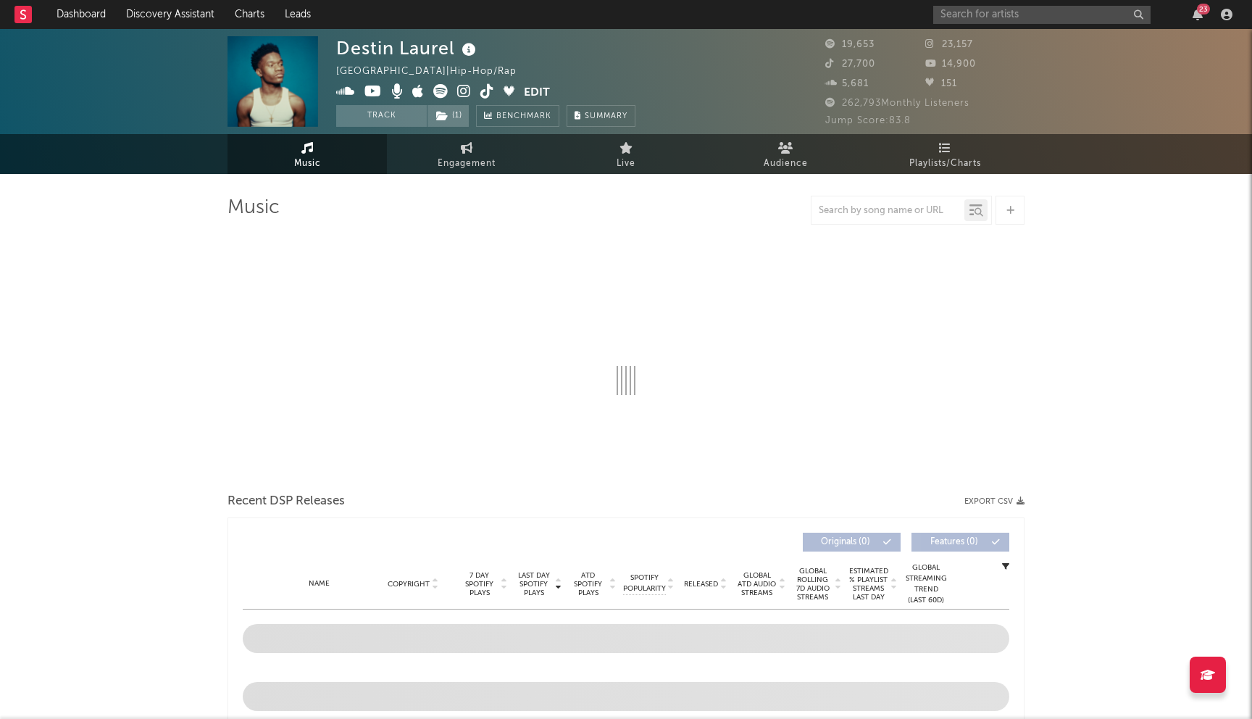
select select "6m"
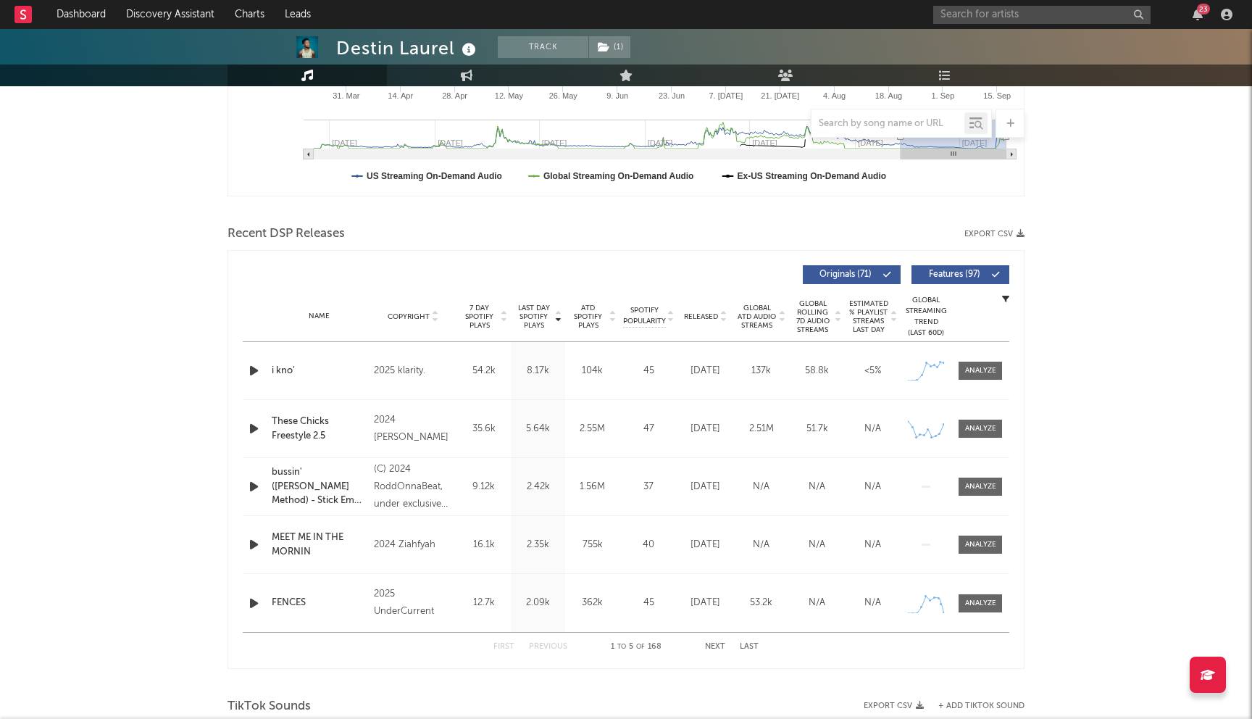
scroll to position [445, 0]
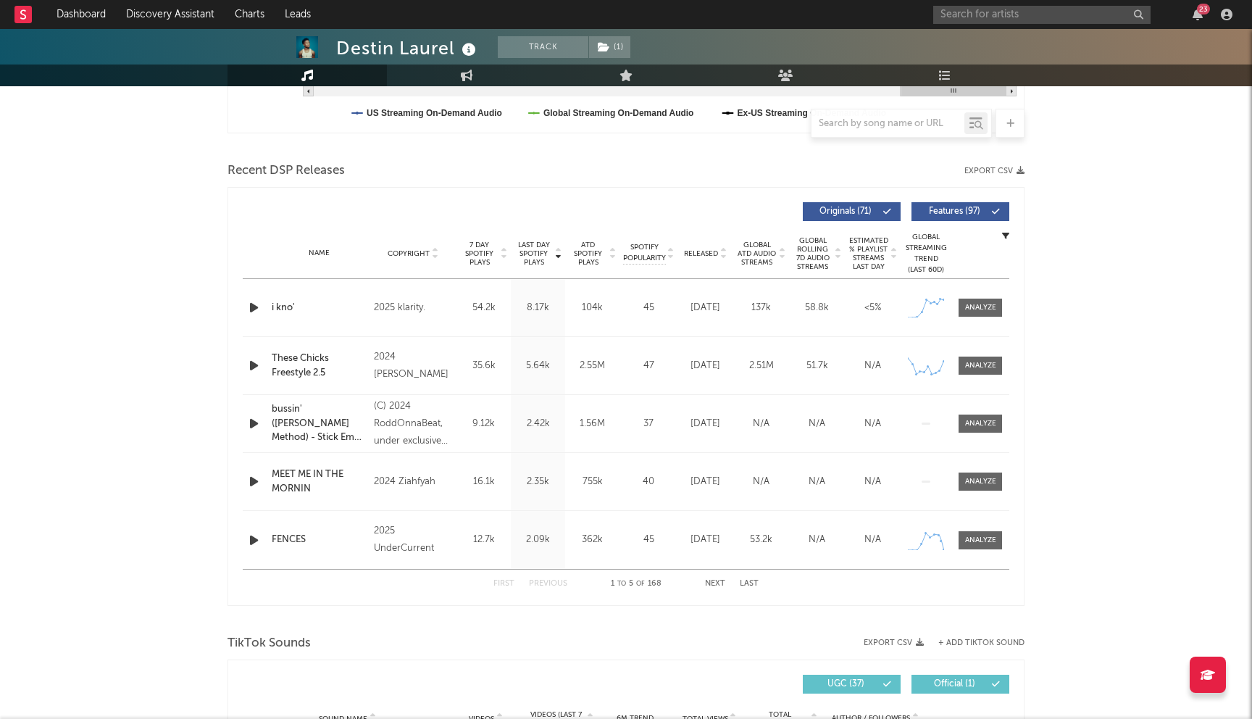
click at [719, 587] on button "Next" at bounding box center [715, 584] width 20 height 8
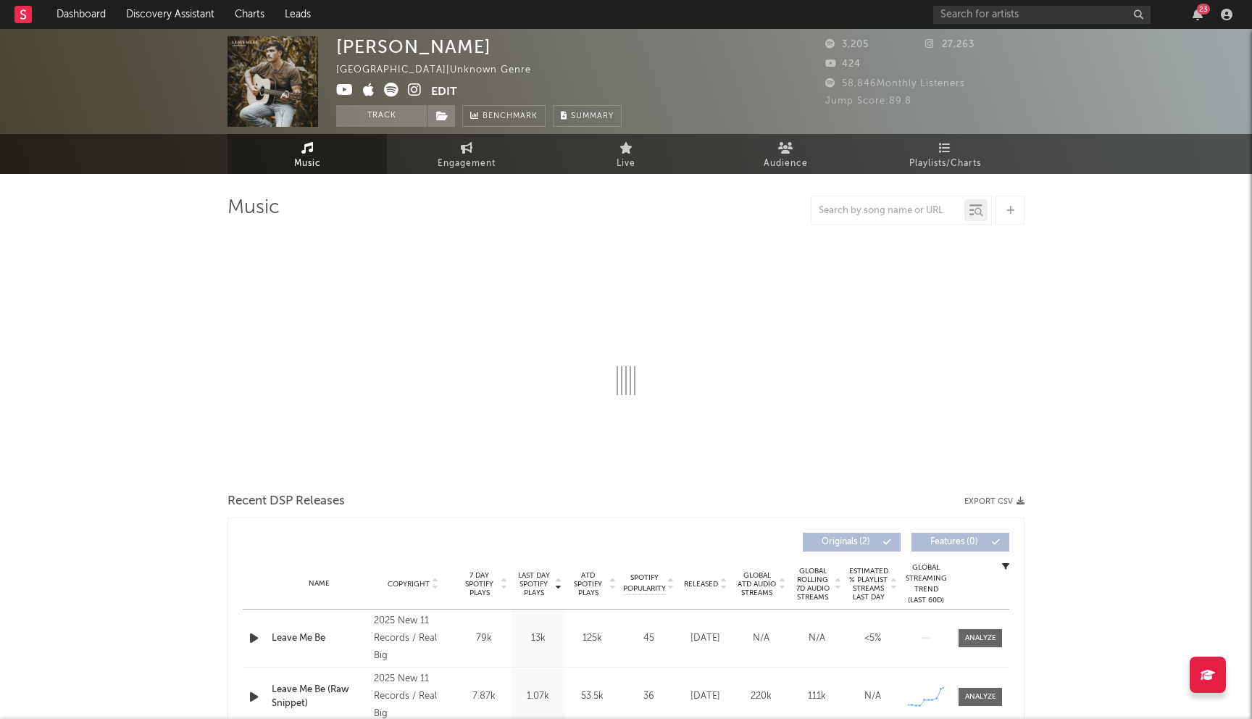
select select "1w"
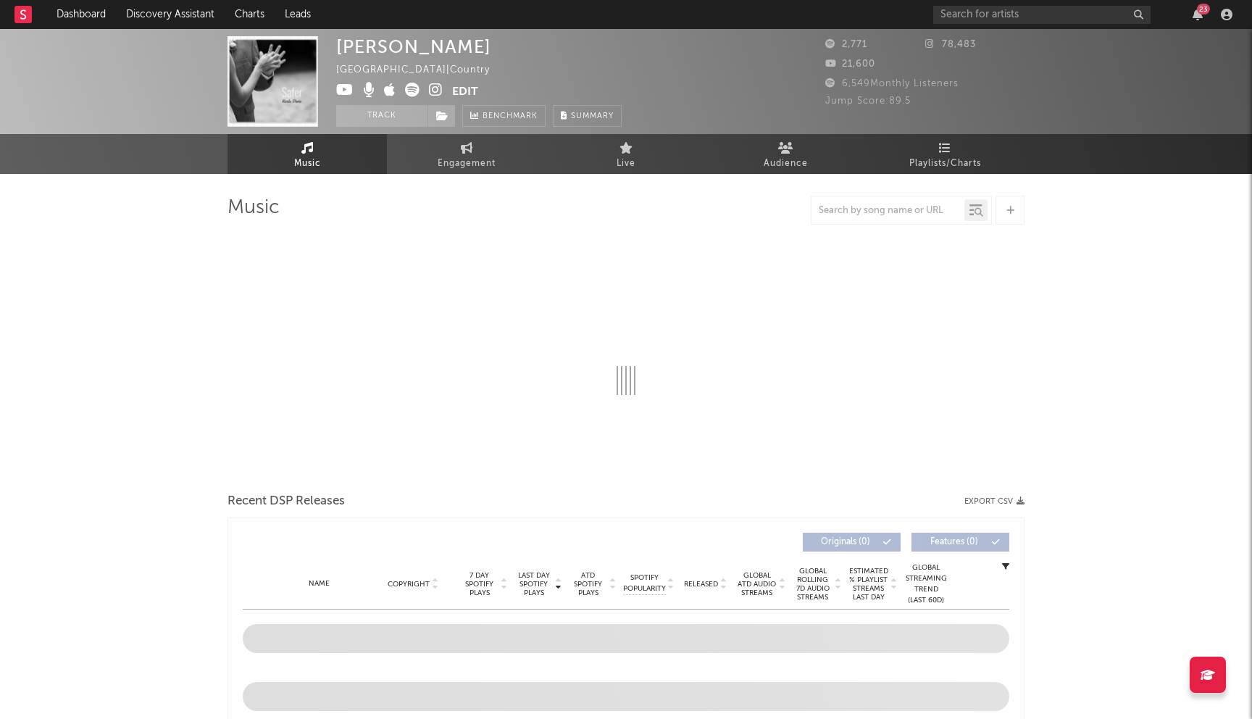
select select "1w"
